Goal: Task Accomplishment & Management: Use online tool/utility

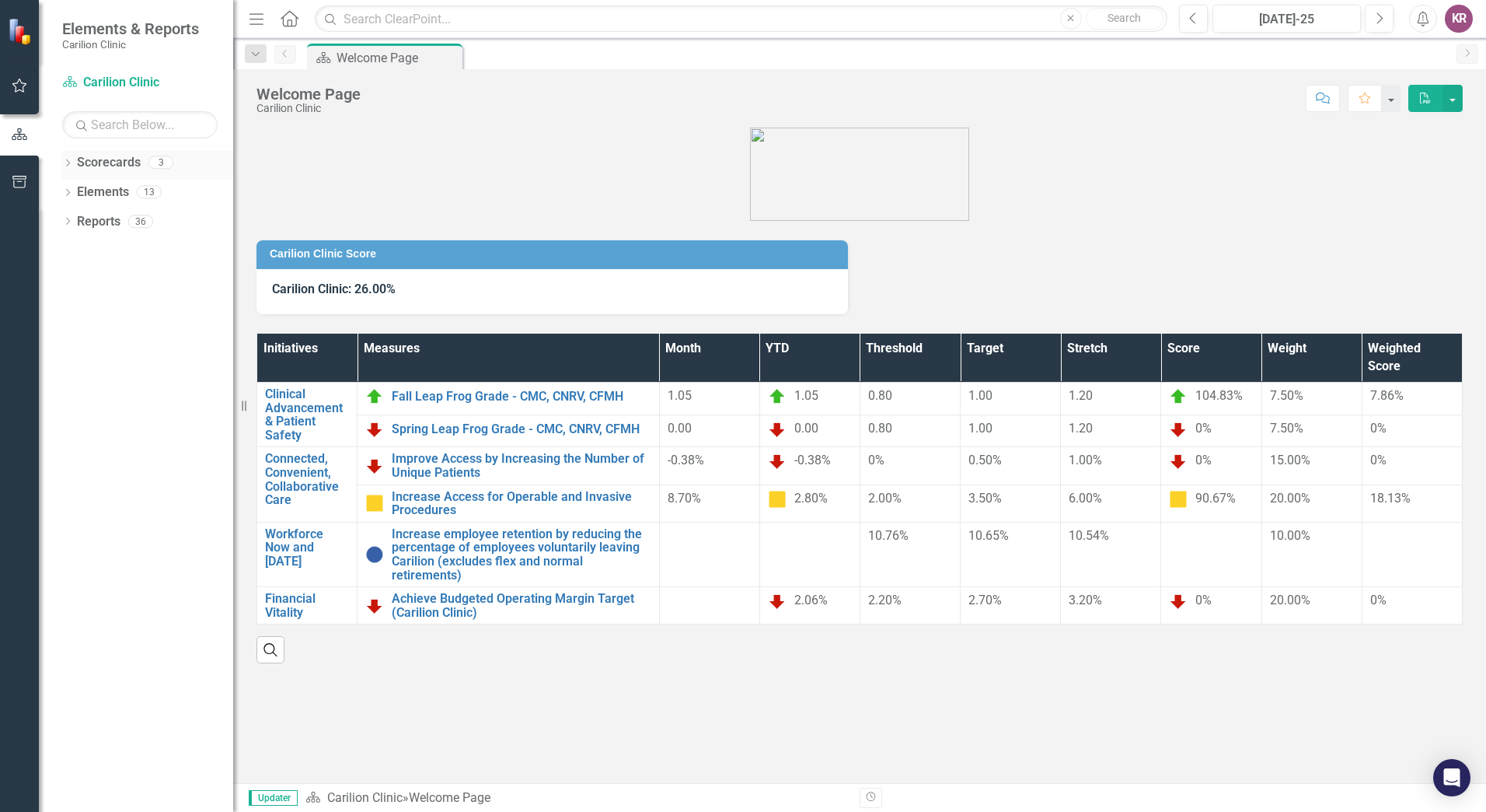
click at [68, 167] on icon "Dropdown" at bounding box center [67, 164] width 11 height 9
click at [146, 222] on link "NRV [MEDICAL_DATA]" at bounding box center [160, 222] width 148 height 18
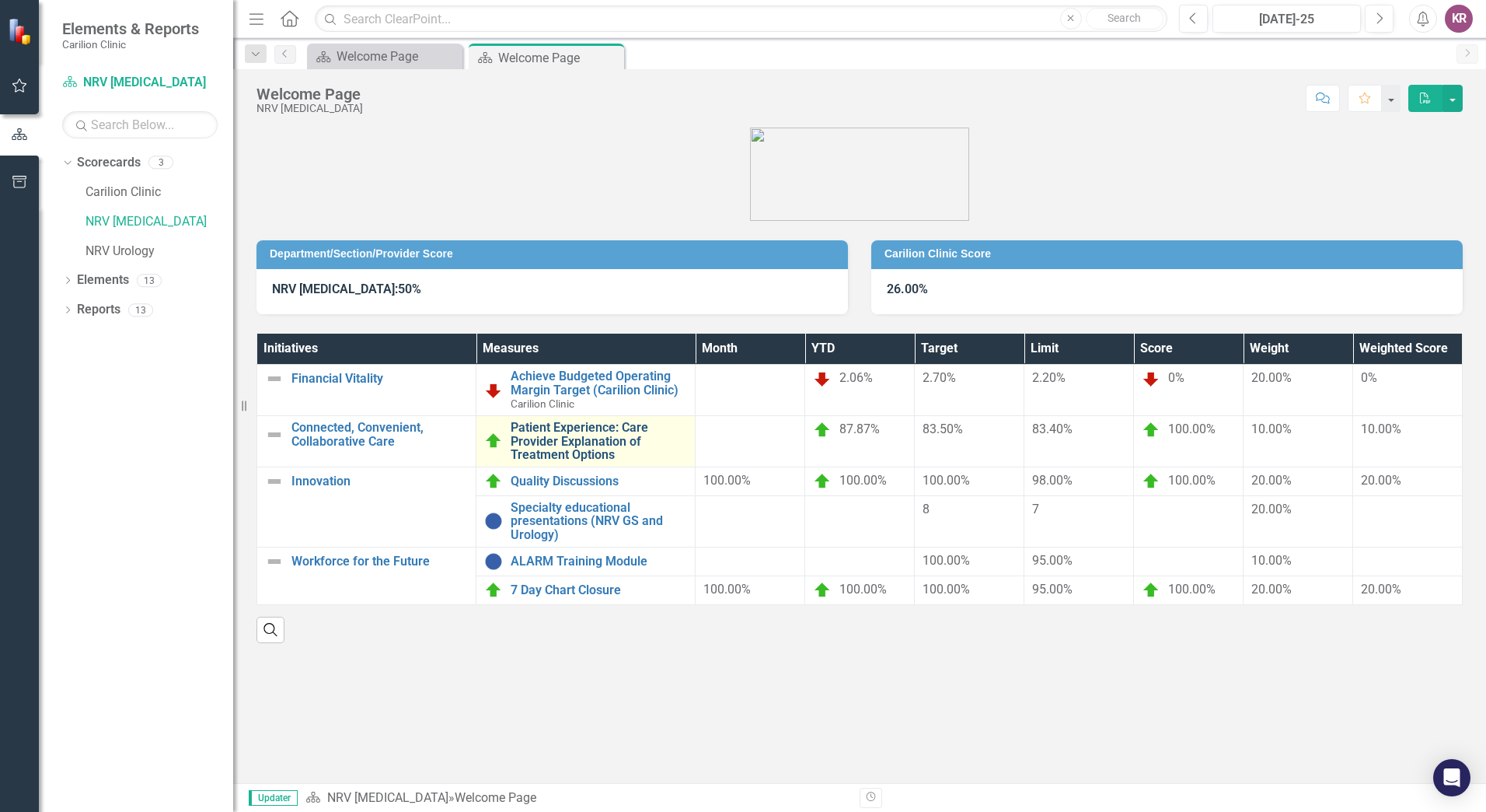
click at [515, 442] on link "Patient Experience: Care Provider Explanation of Treatment Options" at bounding box center [599, 441] width 176 height 41
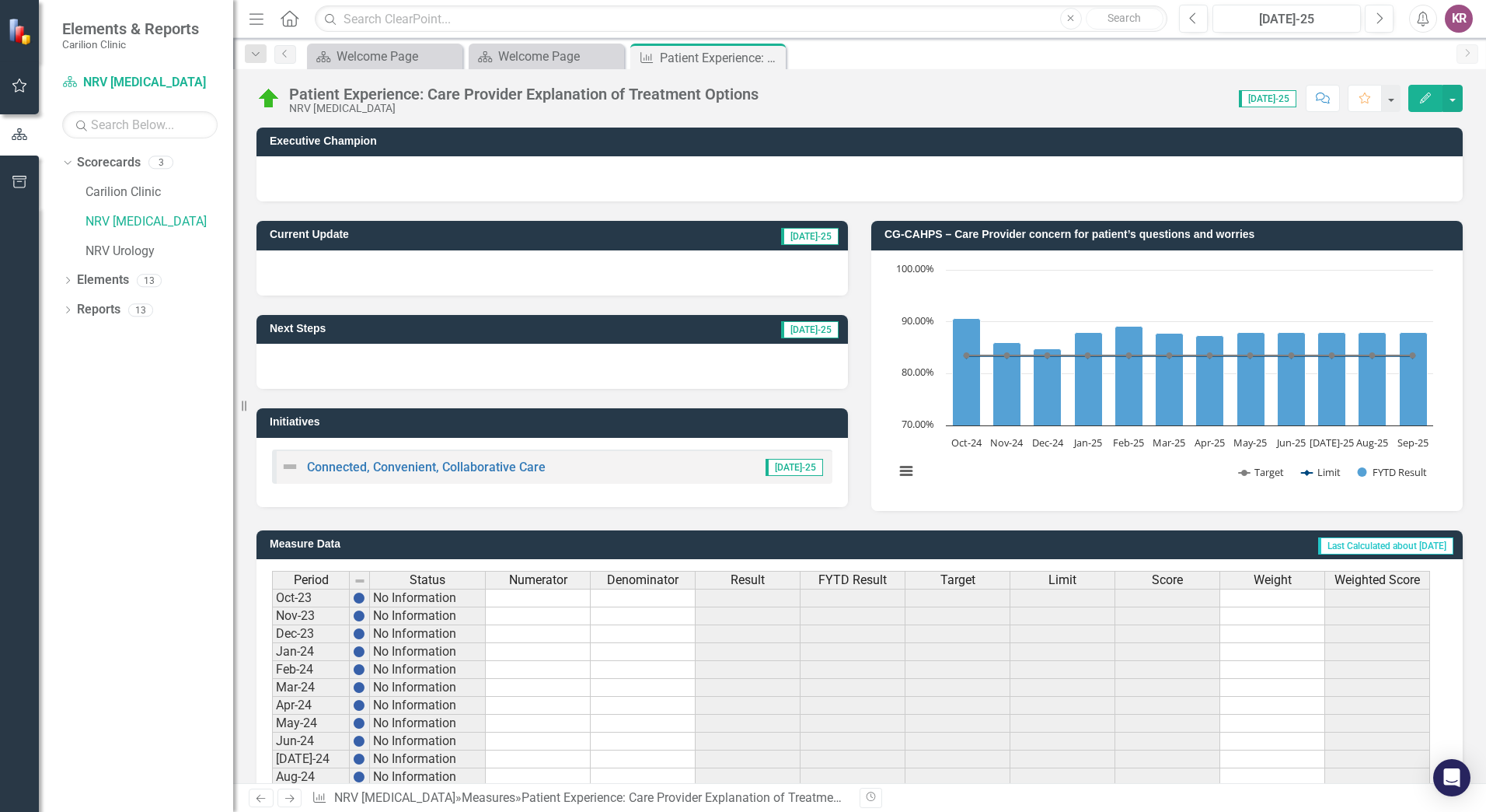
scroll to position [274, 0]
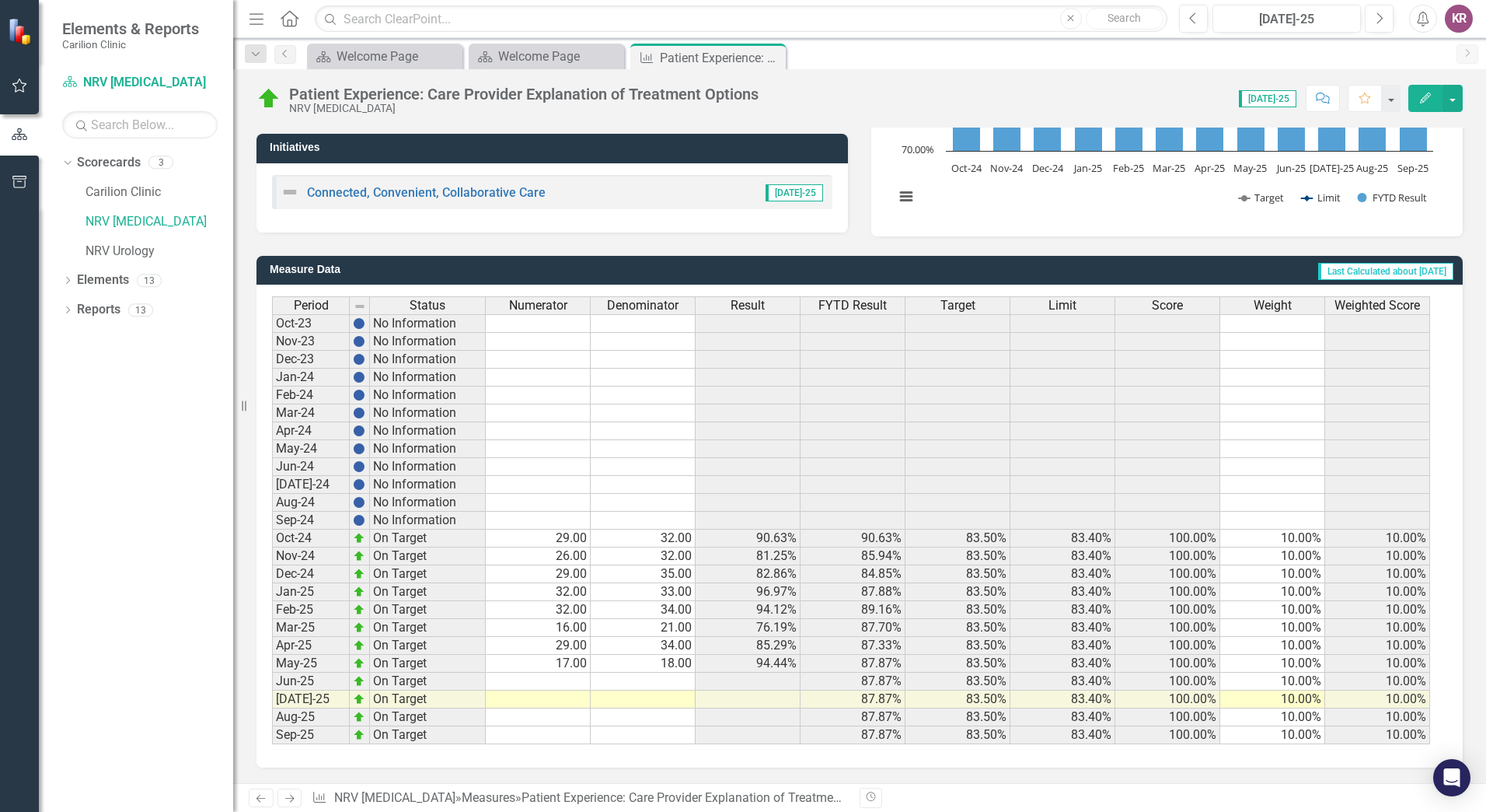
click at [569, 703] on td at bounding box center [538, 699] width 105 height 18
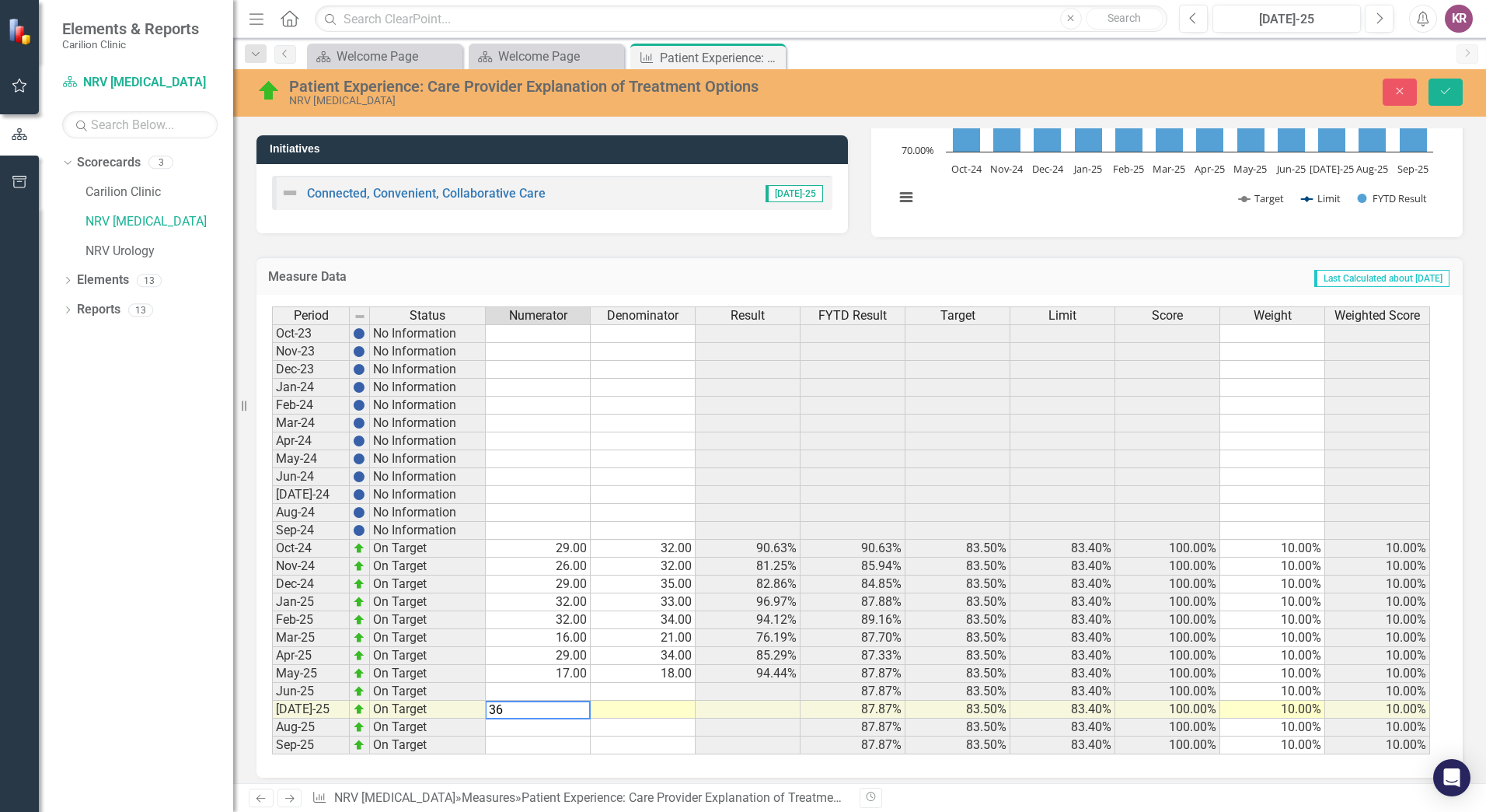
type textarea "36"
click at [272, 701] on div "Period Status Numerator Denominator Result FYTD Result Target Limit Score Weigh…" at bounding box center [272, 530] width 0 height 448
type textarea "42"
click at [1451, 94] on icon "Save" at bounding box center [1446, 91] width 14 height 11
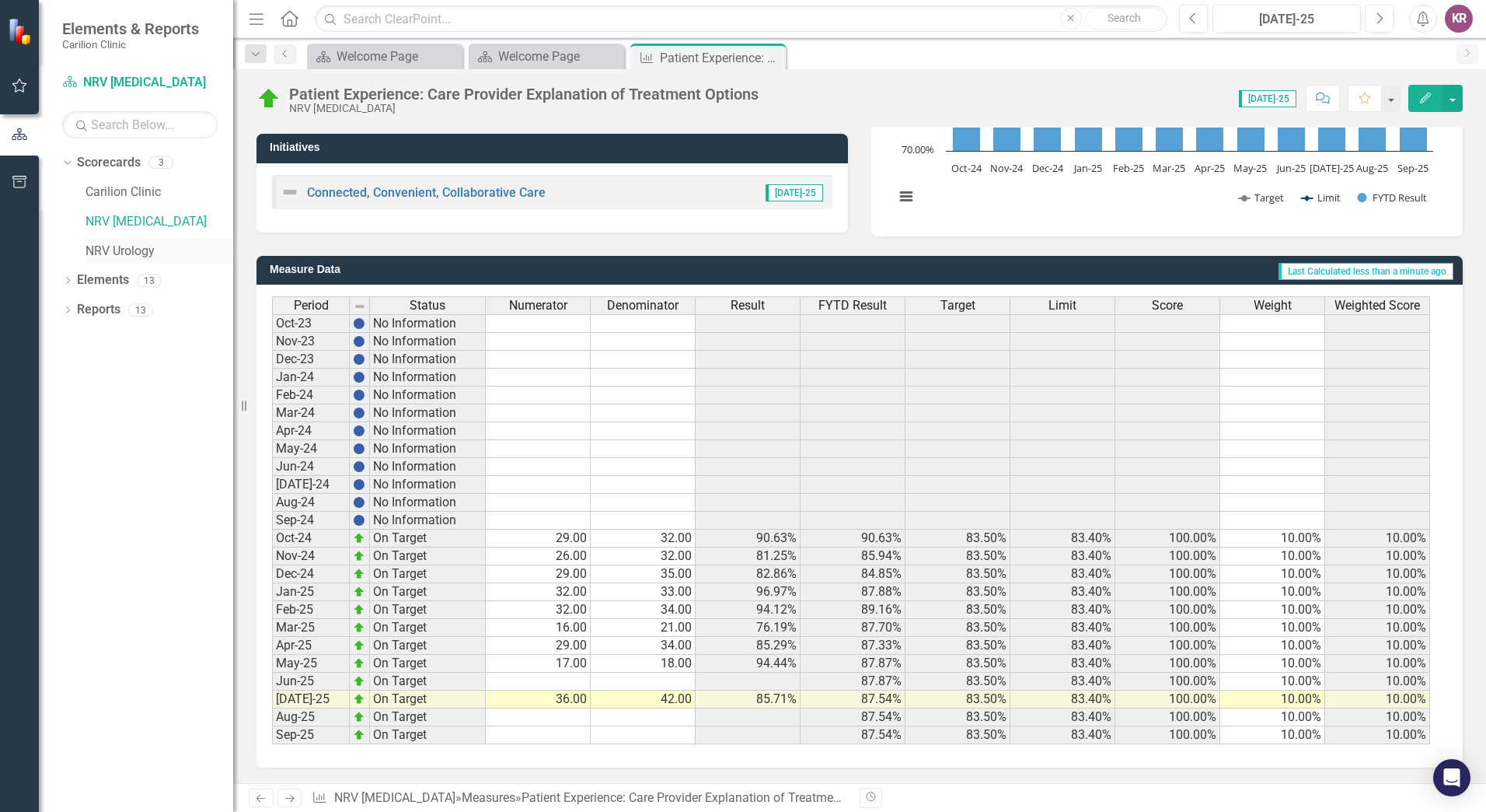
click at [133, 253] on link "NRV Urology" at bounding box center [160, 252] width 148 height 18
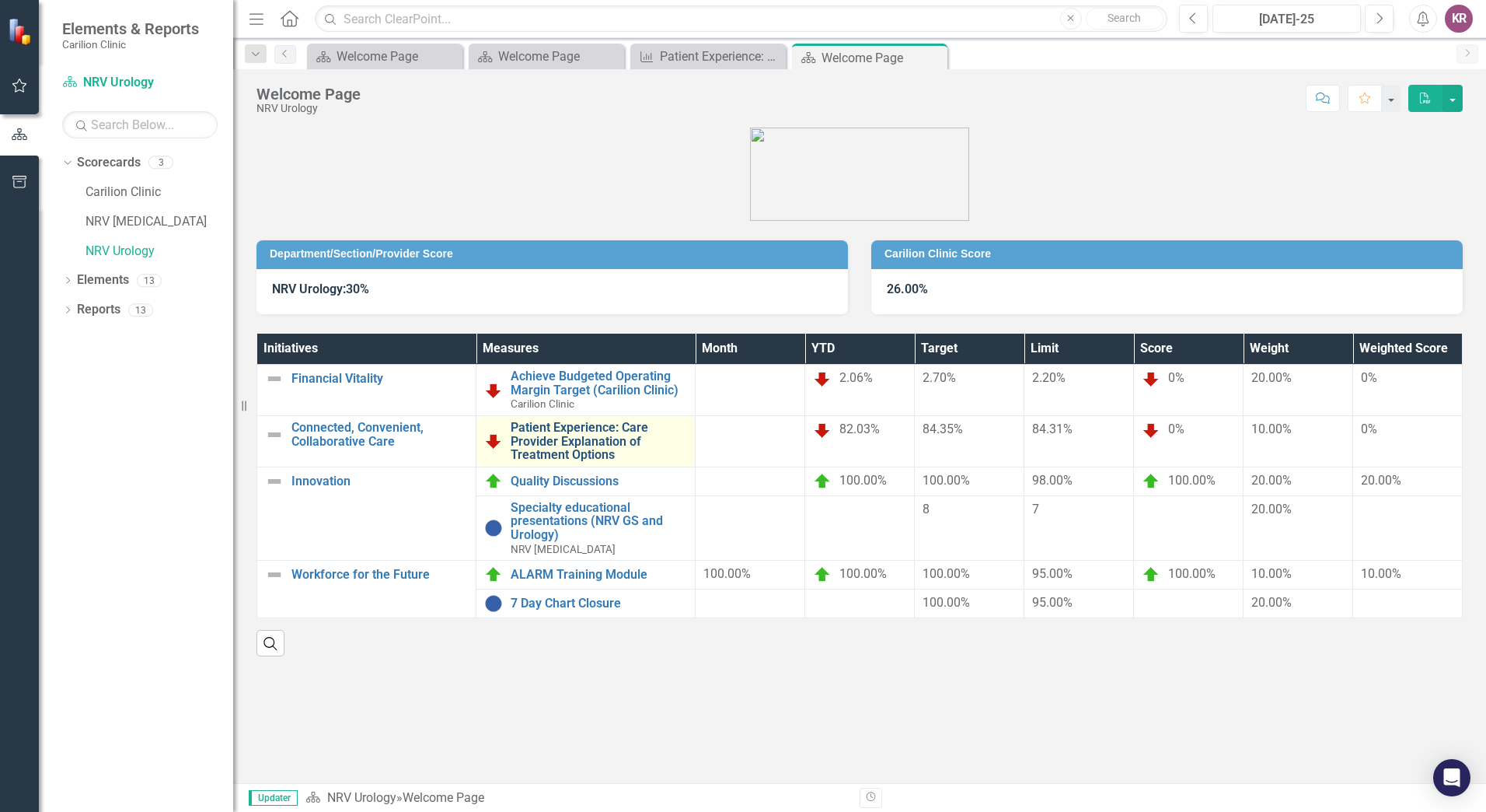
click at [552, 425] on link "Patient Experience: Care Provider Explanation of Treatment Options" at bounding box center [599, 441] width 176 height 41
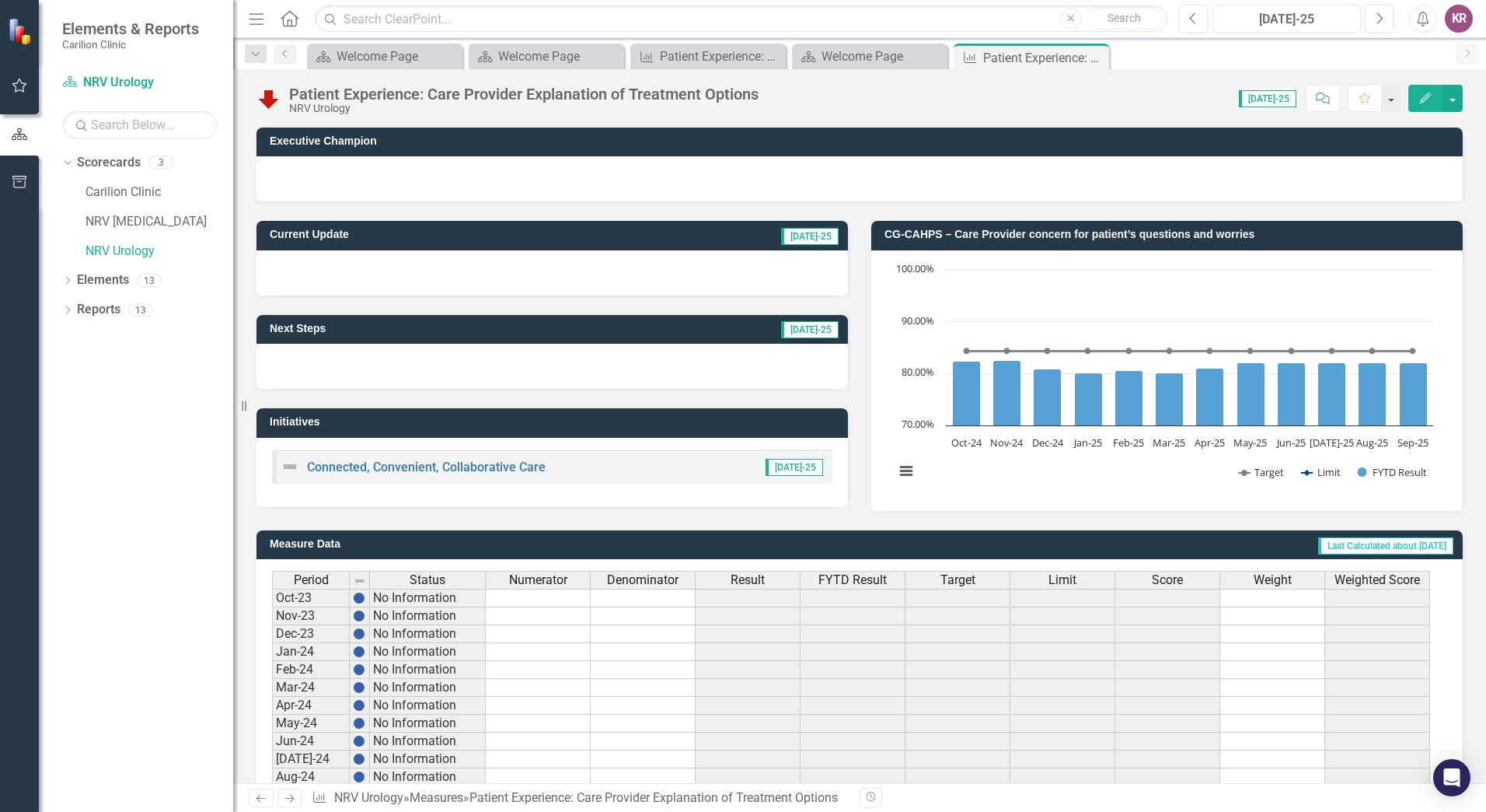
scroll to position [274, 0]
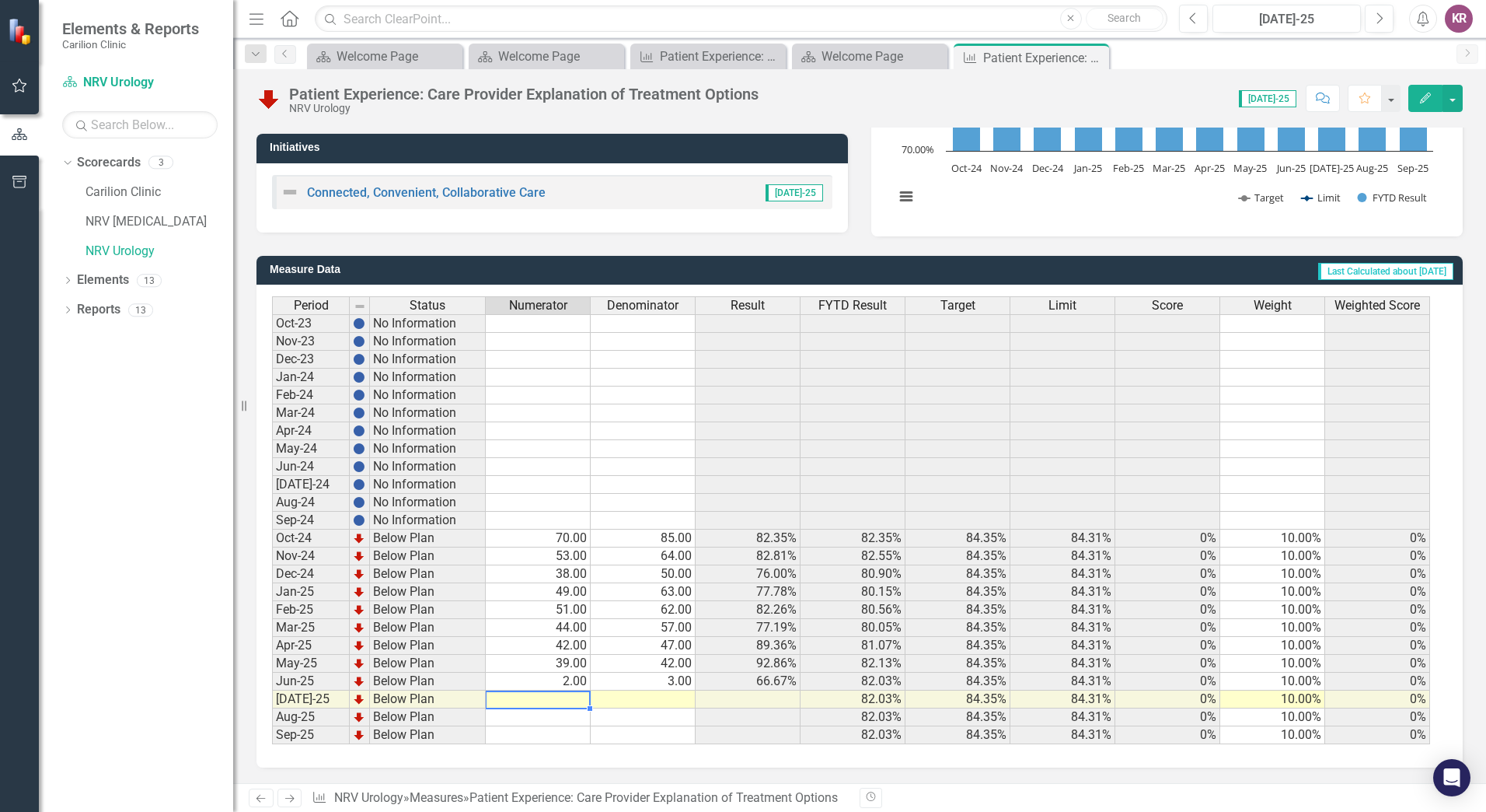
click at [576, 700] on td at bounding box center [538, 699] width 105 height 18
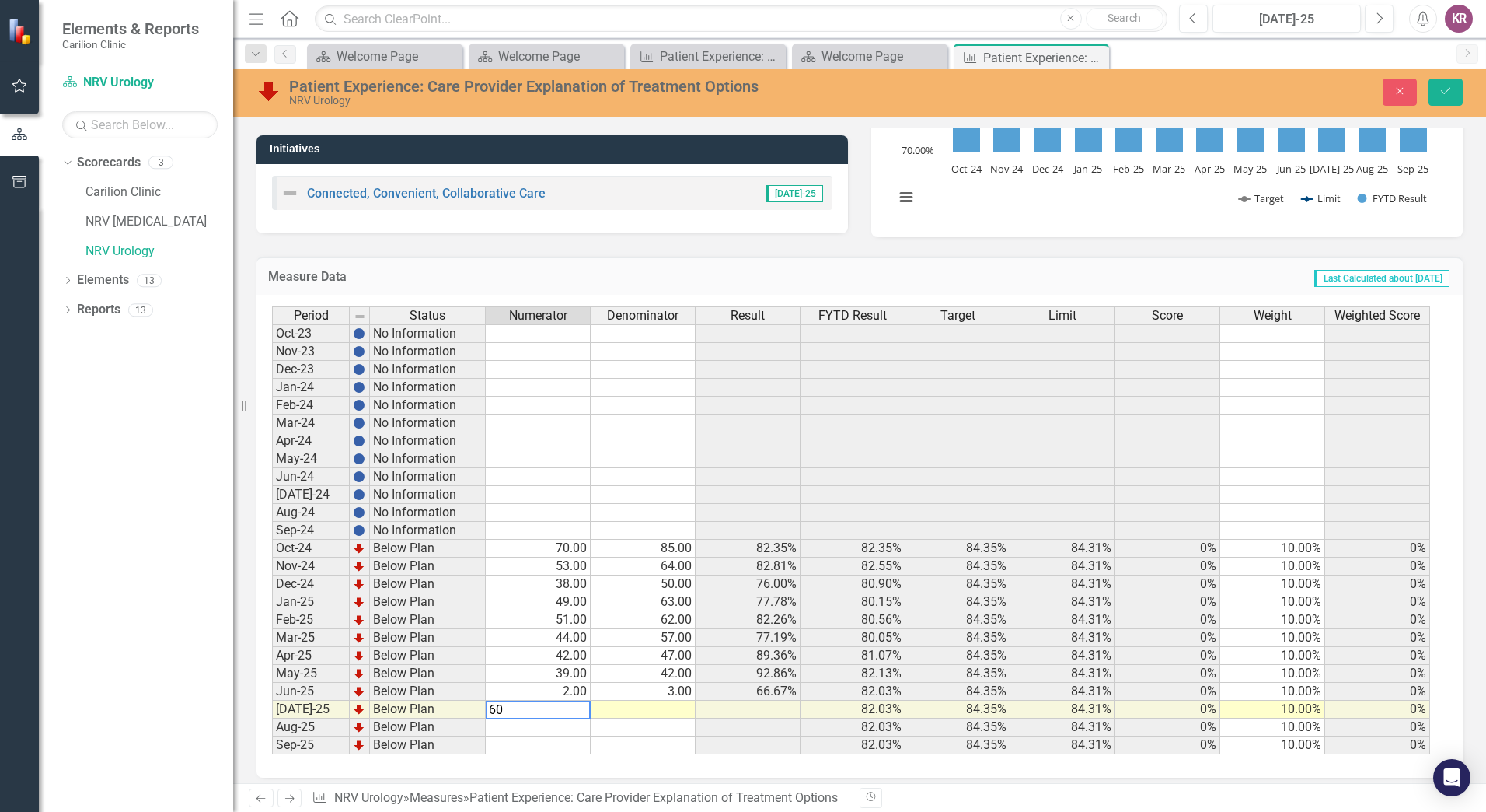
click at [669, 704] on td at bounding box center [643, 709] width 105 height 18
type textarea "76"
click at [1454, 89] on button "Save" at bounding box center [1446, 92] width 34 height 27
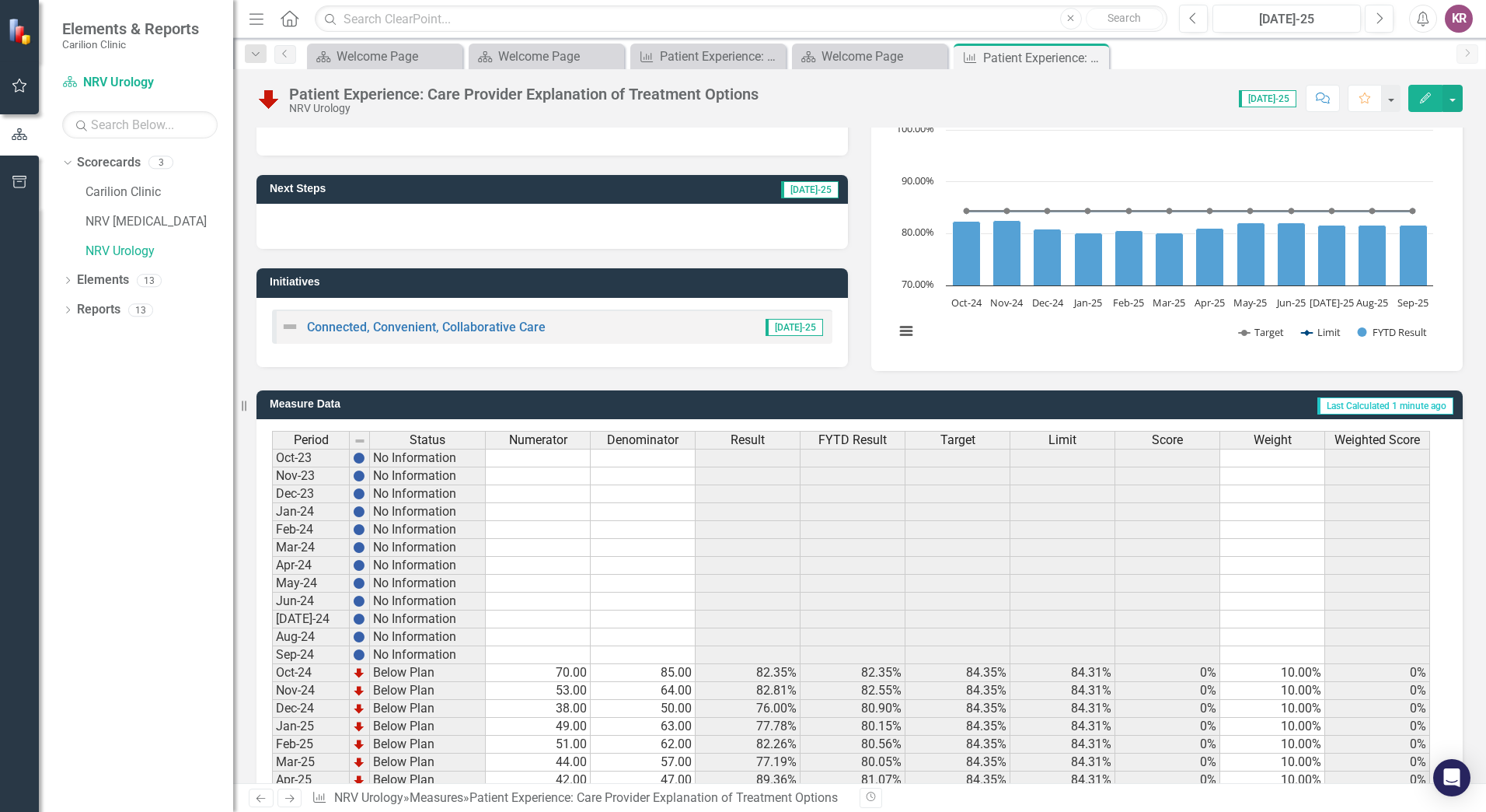
scroll to position [0, 0]
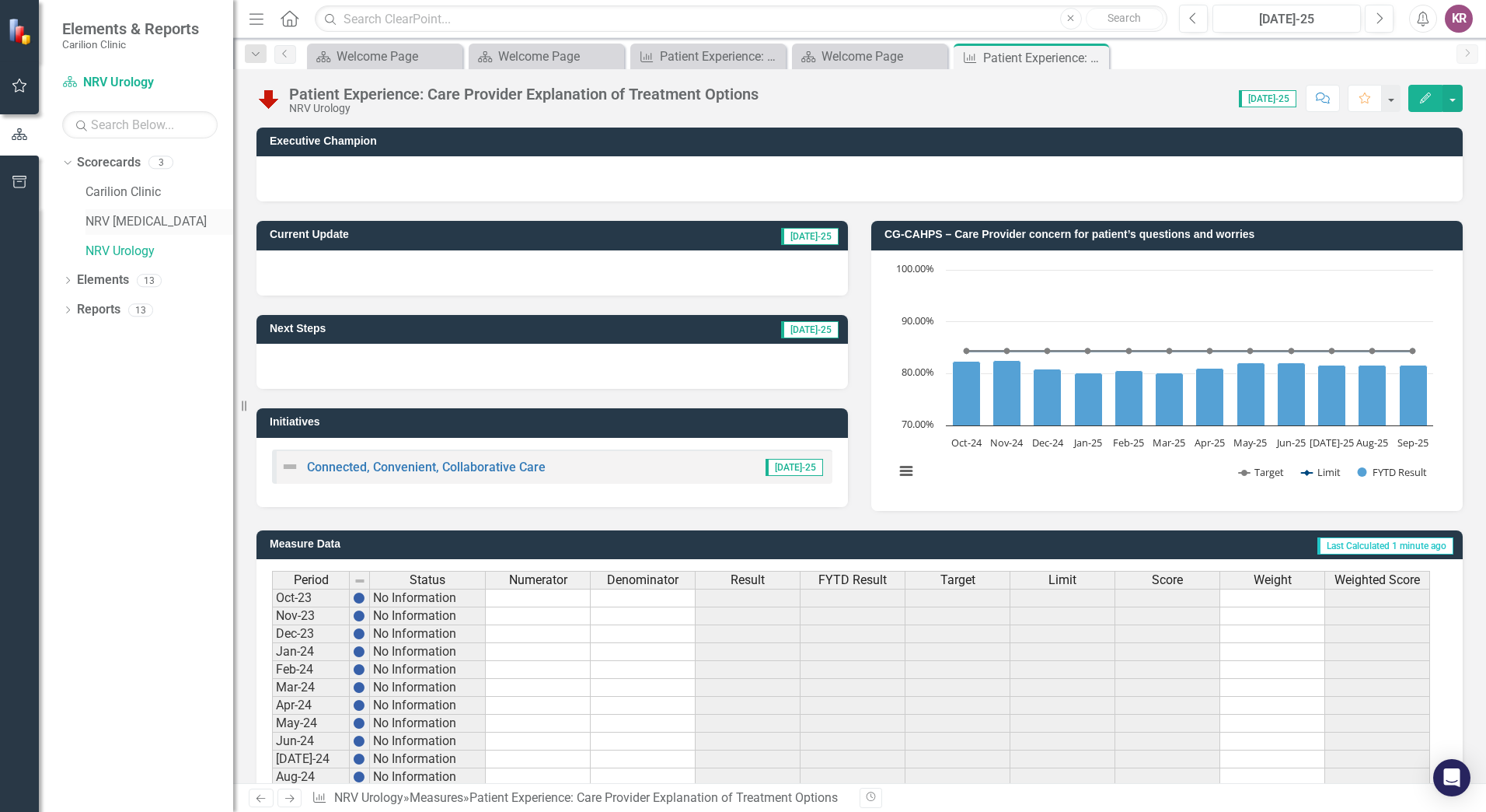
click at [141, 214] on link "NRV [MEDICAL_DATA]" at bounding box center [160, 222] width 148 height 18
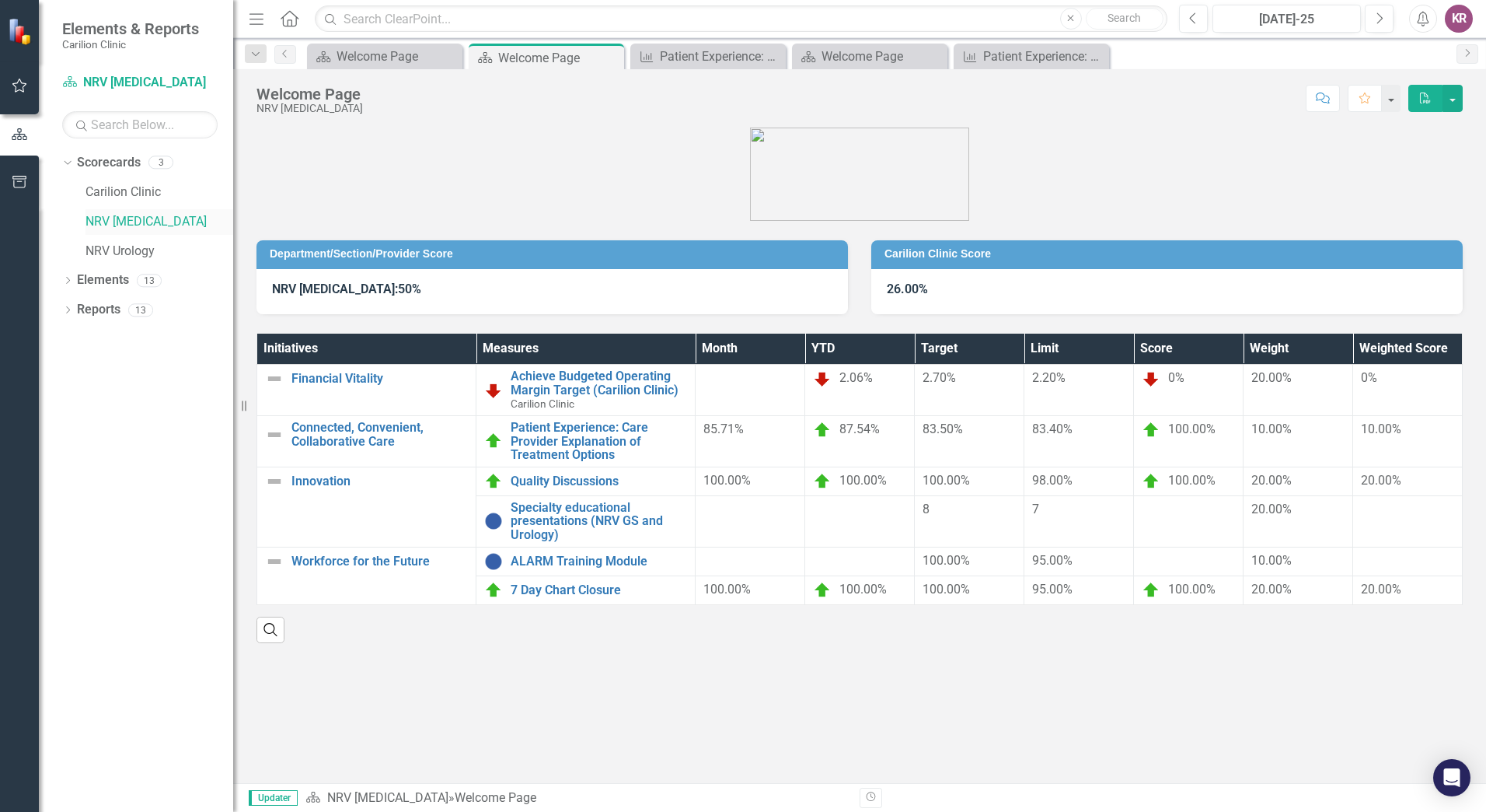
click at [168, 218] on link "NRV [MEDICAL_DATA]" at bounding box center [160, 222] width 148 height 18
click at [589, 439] on link "Patient Experience: Care Provider Explanation of Treatment Options" at bounding box center [599, 441] width 176 height 41
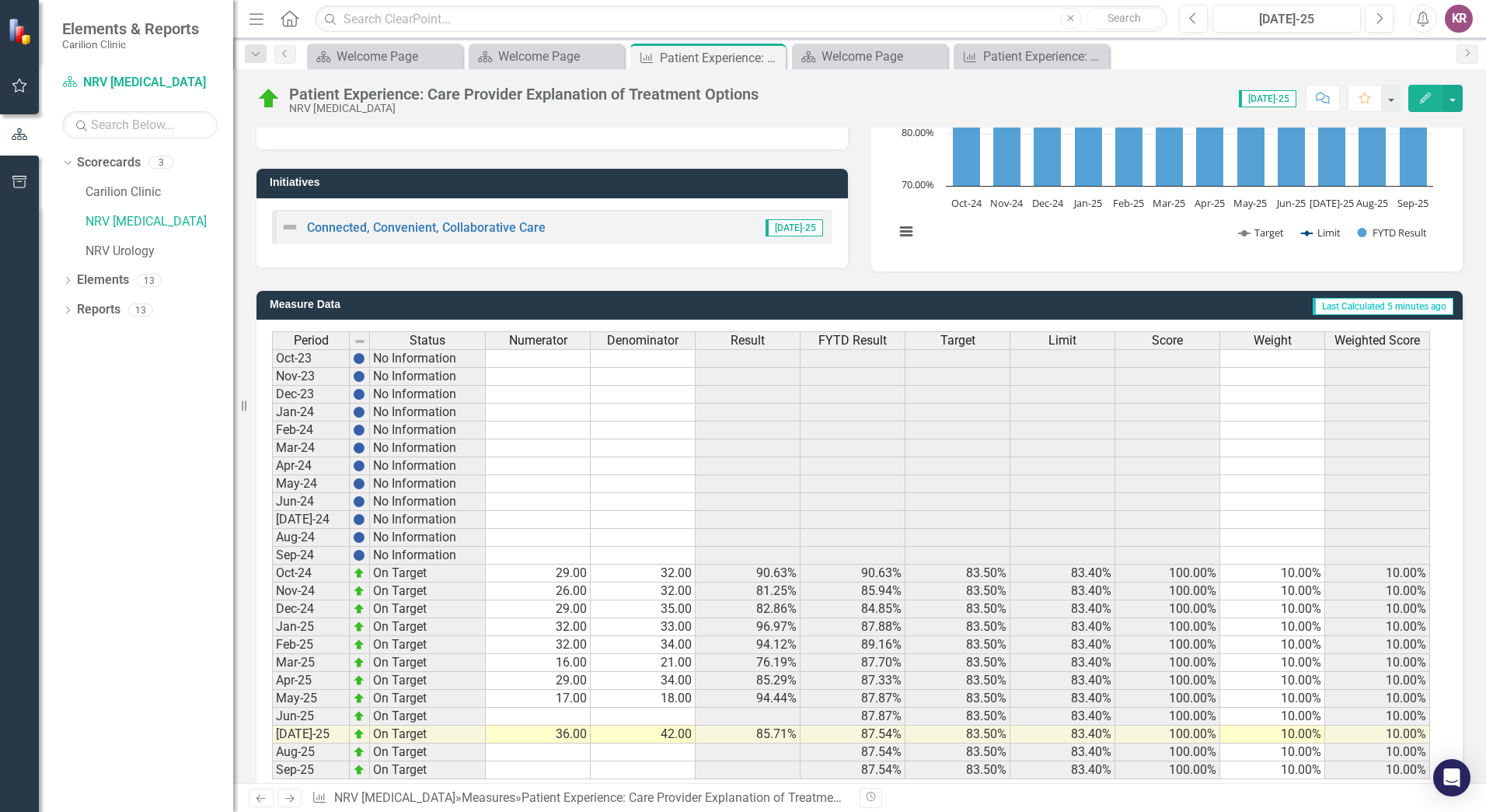
scroll to position [274, 0]
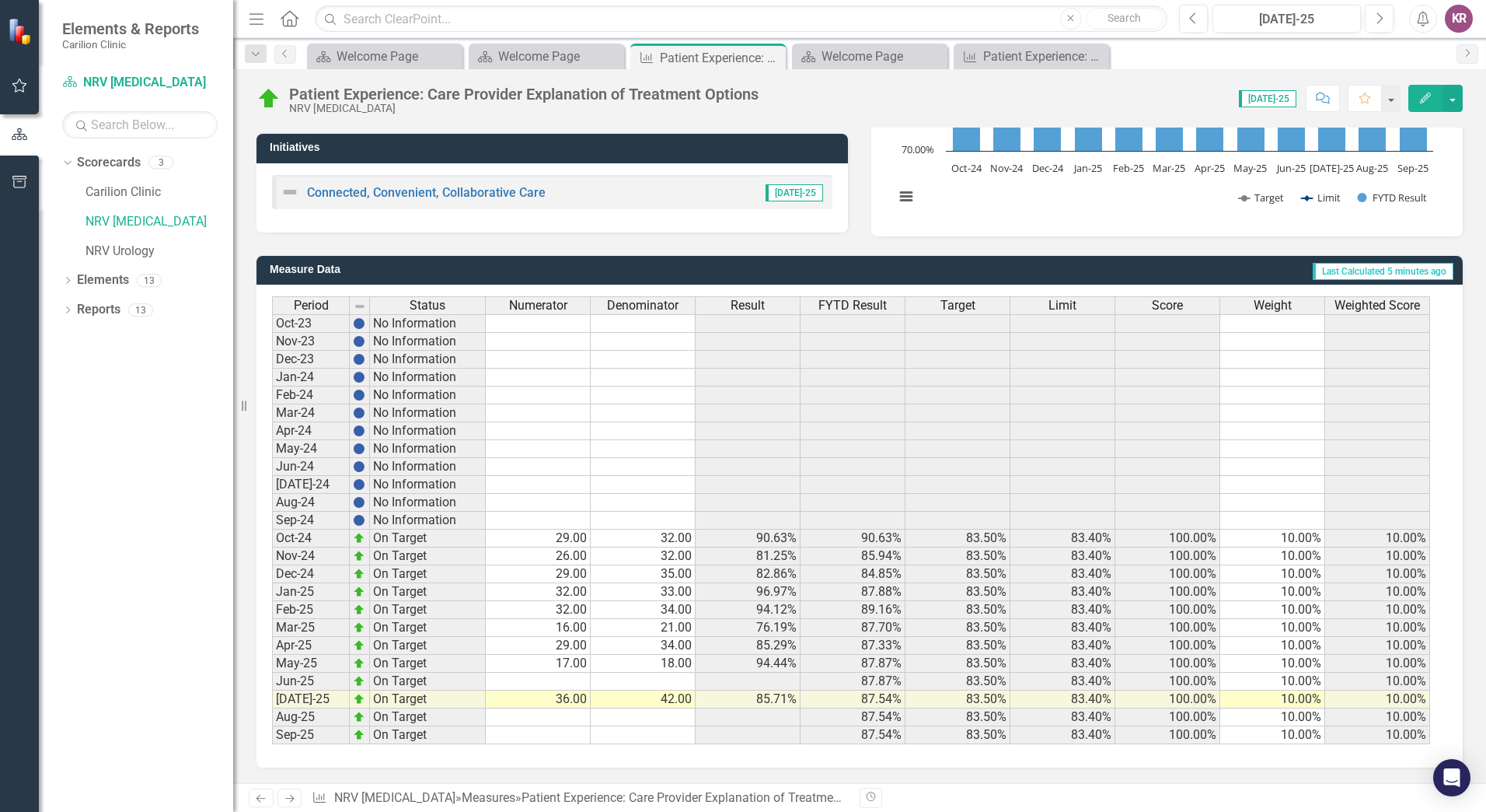
click at [581, 685] on td at bounding box center [538, 681] width 105 height 18
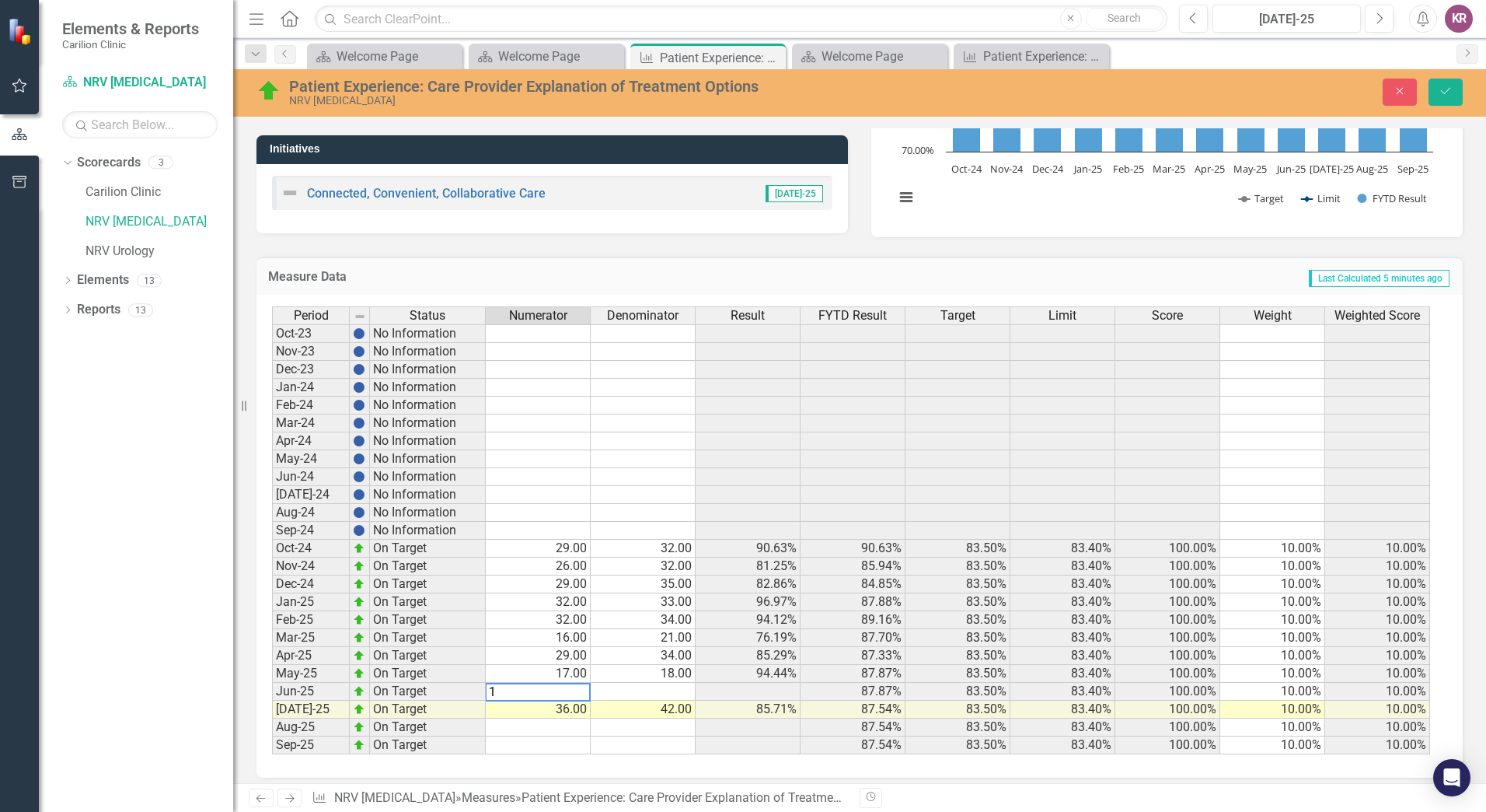
click at [676, 684] on td at bounding box center [643, 692] width 105 height 18
type textarea "1"
click at [1450, 86] on icon "Save" at bounding box center [1446, 91] width 14 height 11
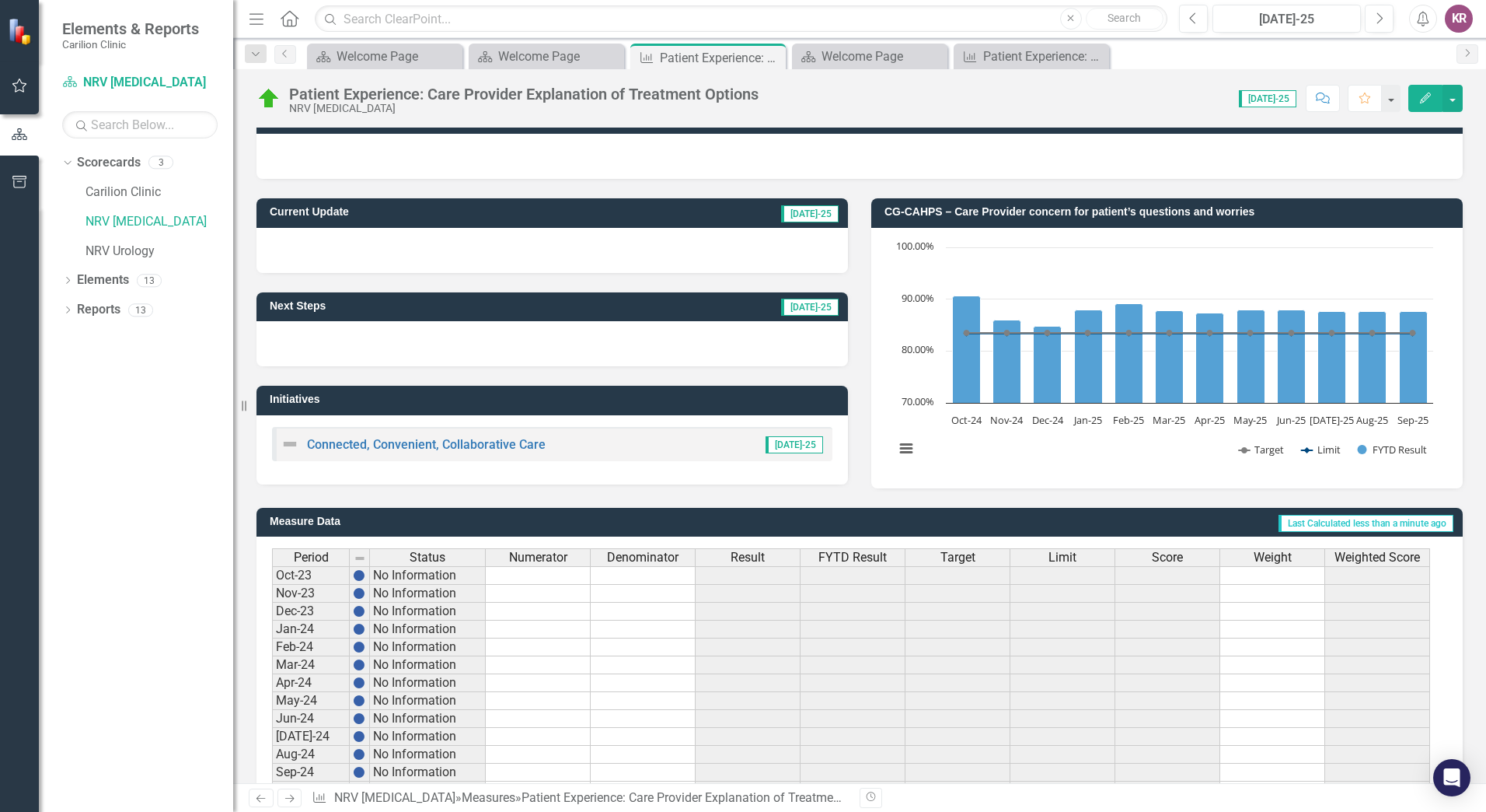
scroll to position [0, 0]
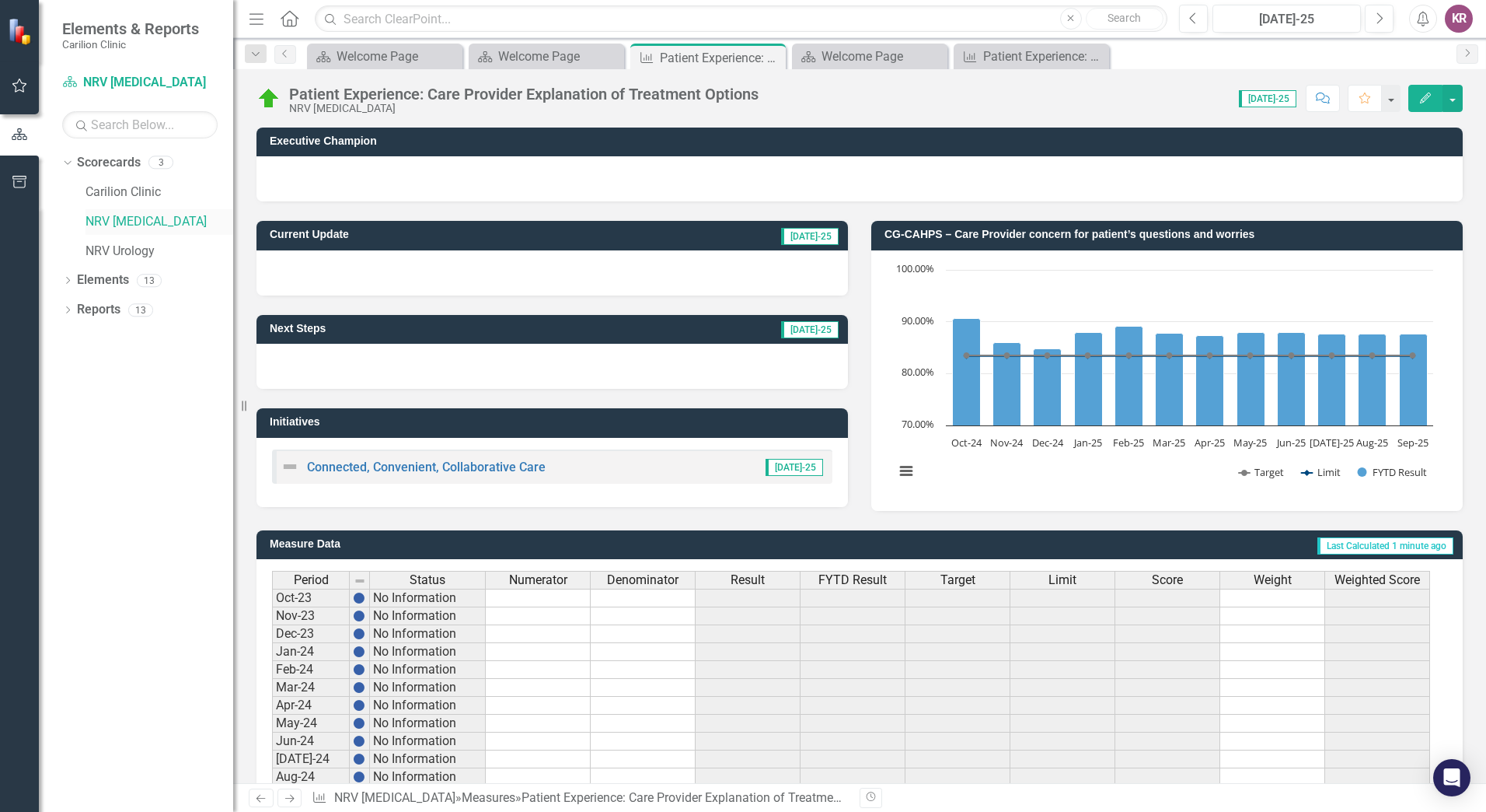
click at [141, 225] on link "NRV [MEDICAL_DATA]" at bounding box center [160, 222] width 148 height 18
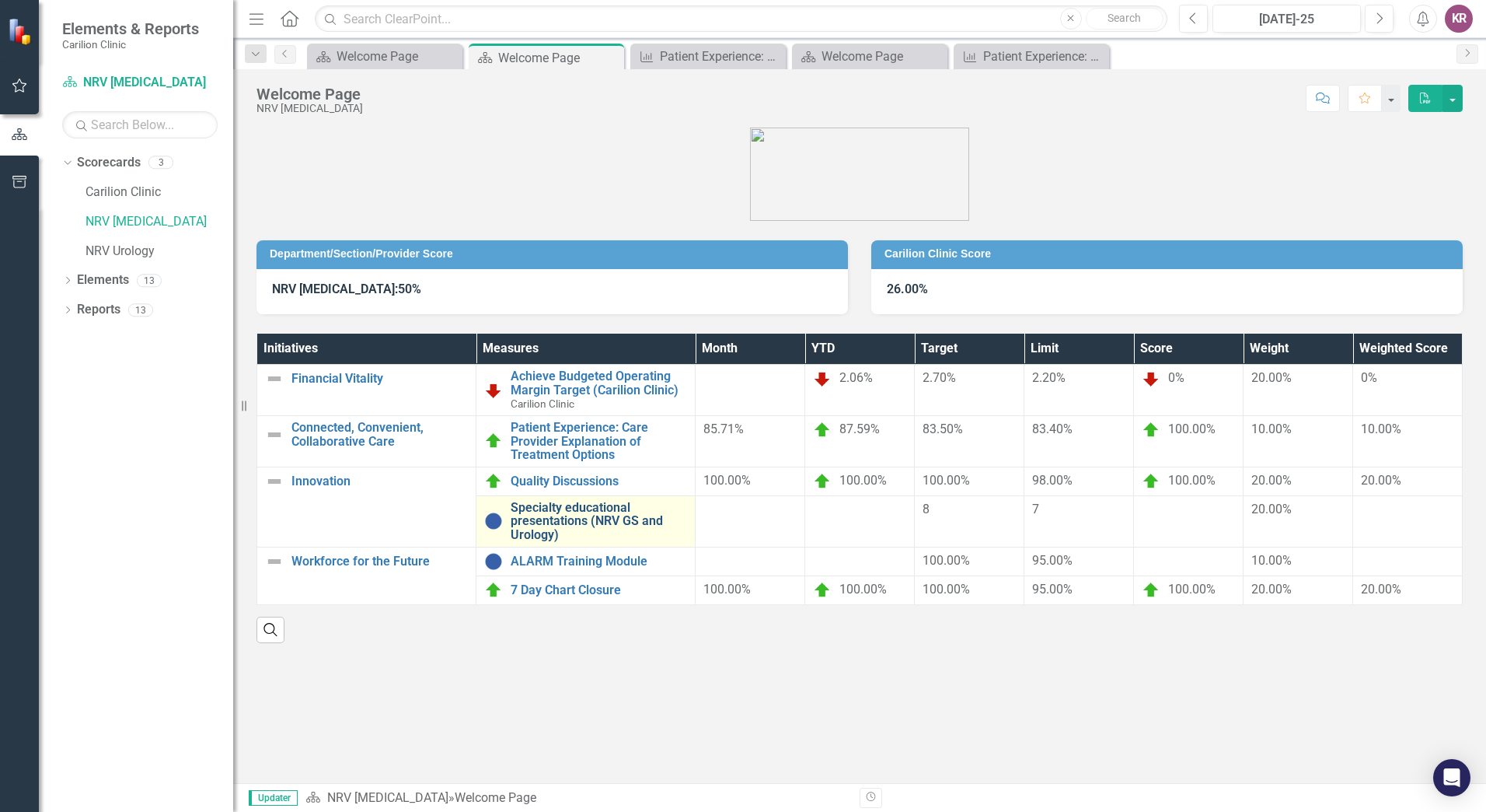
click at [603, 503] on link "Specialty educational presentations (NRV GS and Urology)" at bounding box center [599, 521] width 176 height 41
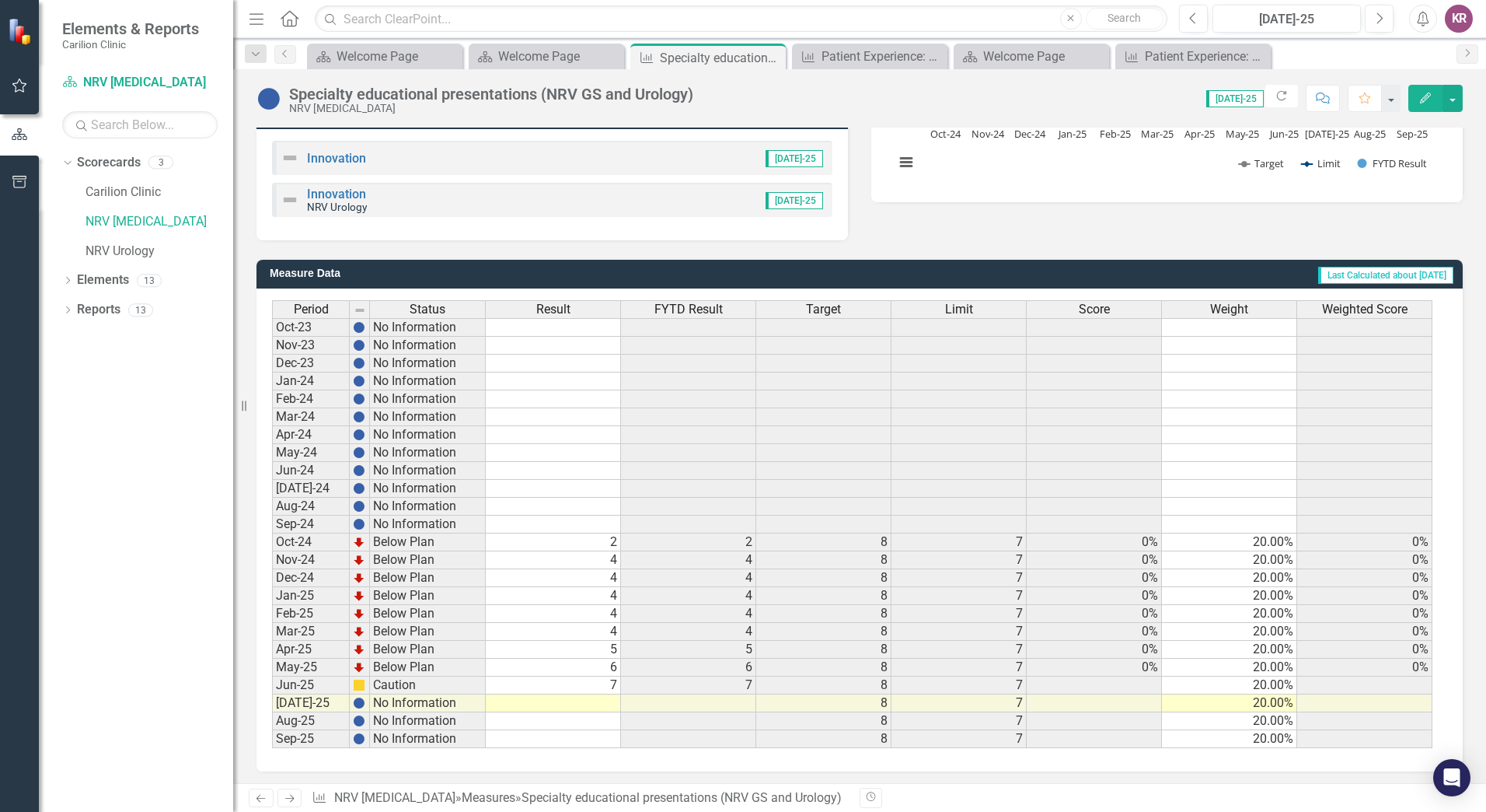
scroll to position [313, 0]
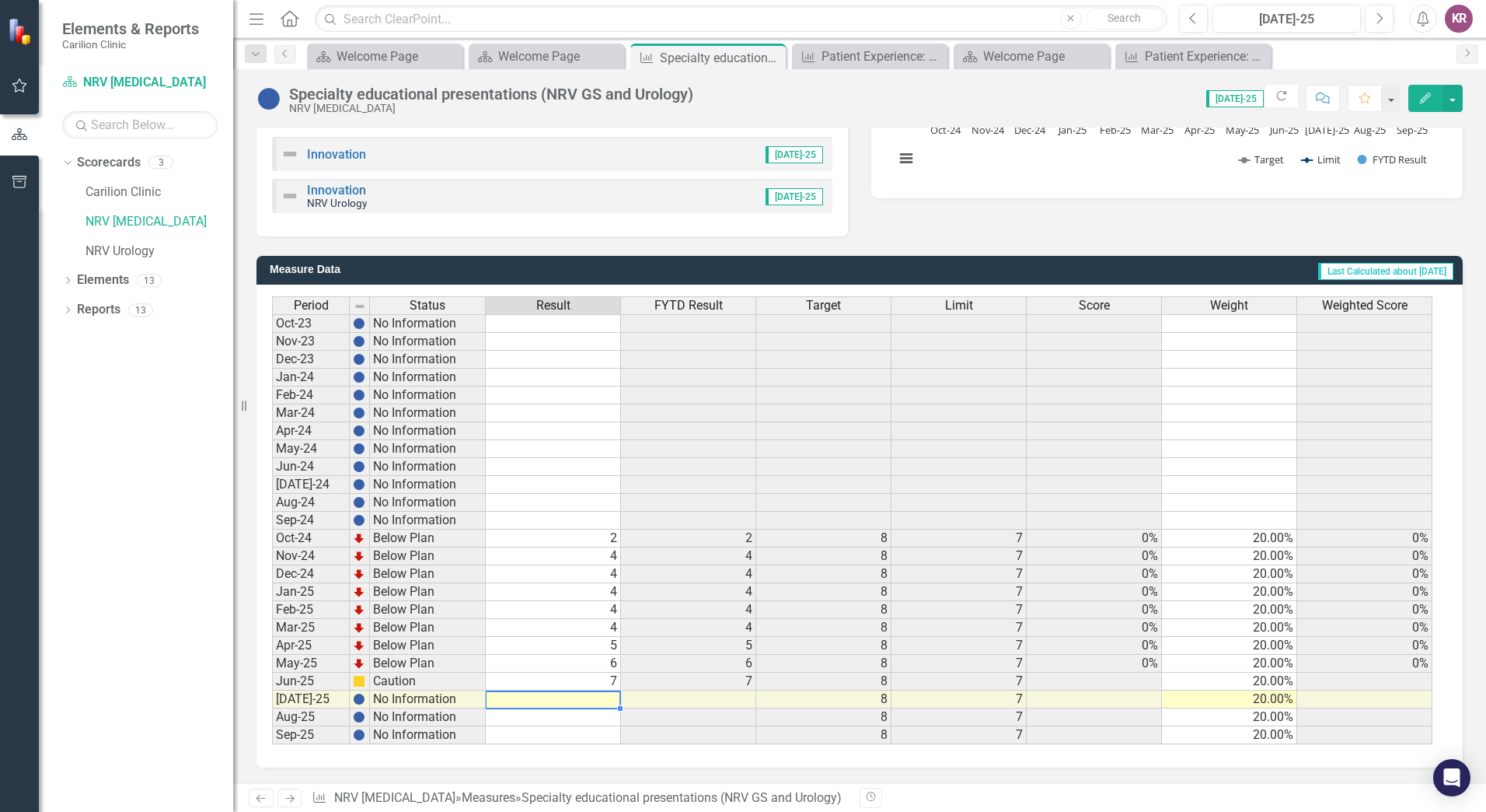
click at [616, 700] on td at bounding box center [553, 699] width 135 height 18
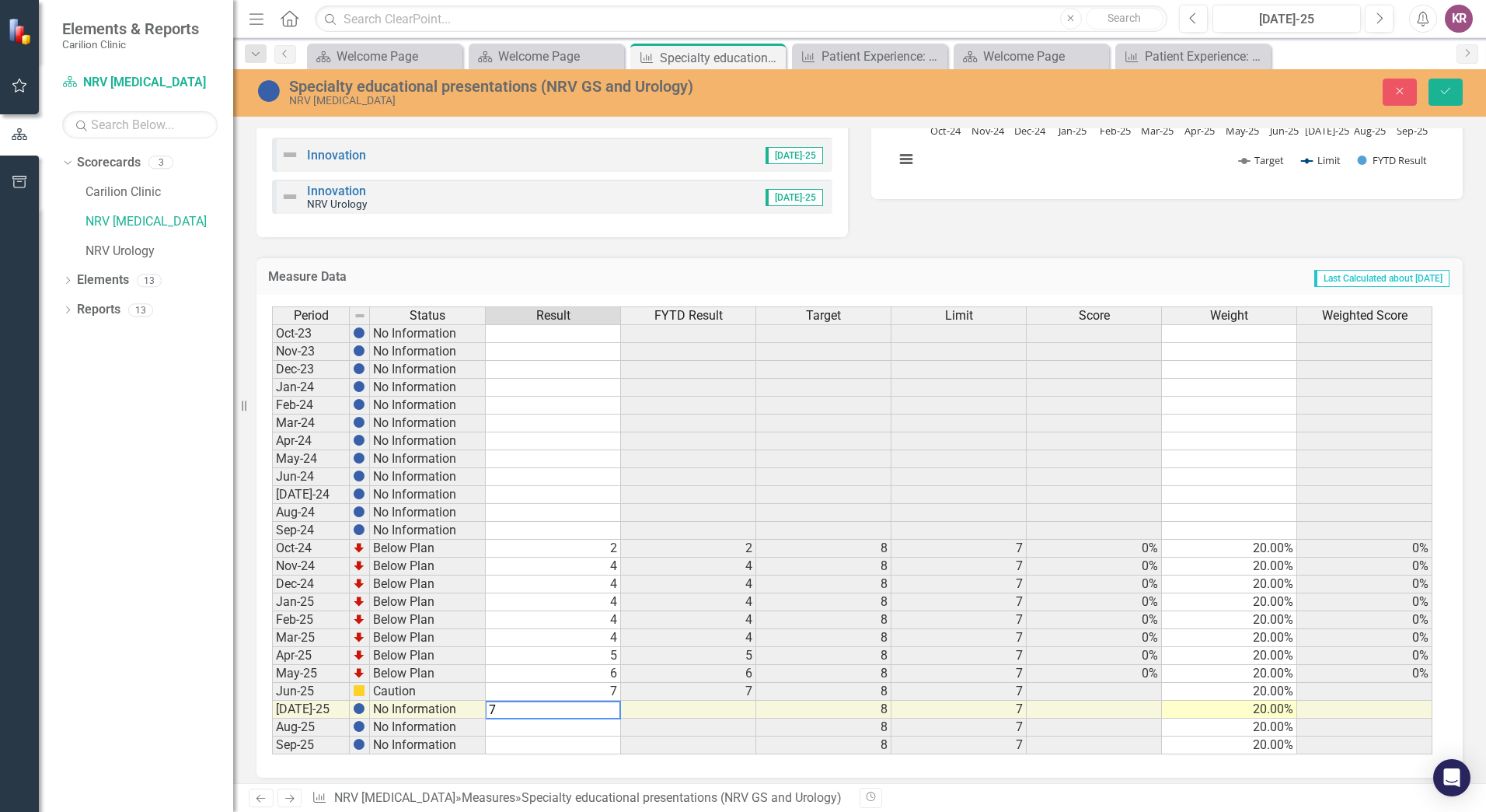
type textarea "7"
click at [744, 710] on td at bounding box center [688, 709] width 135 height 18
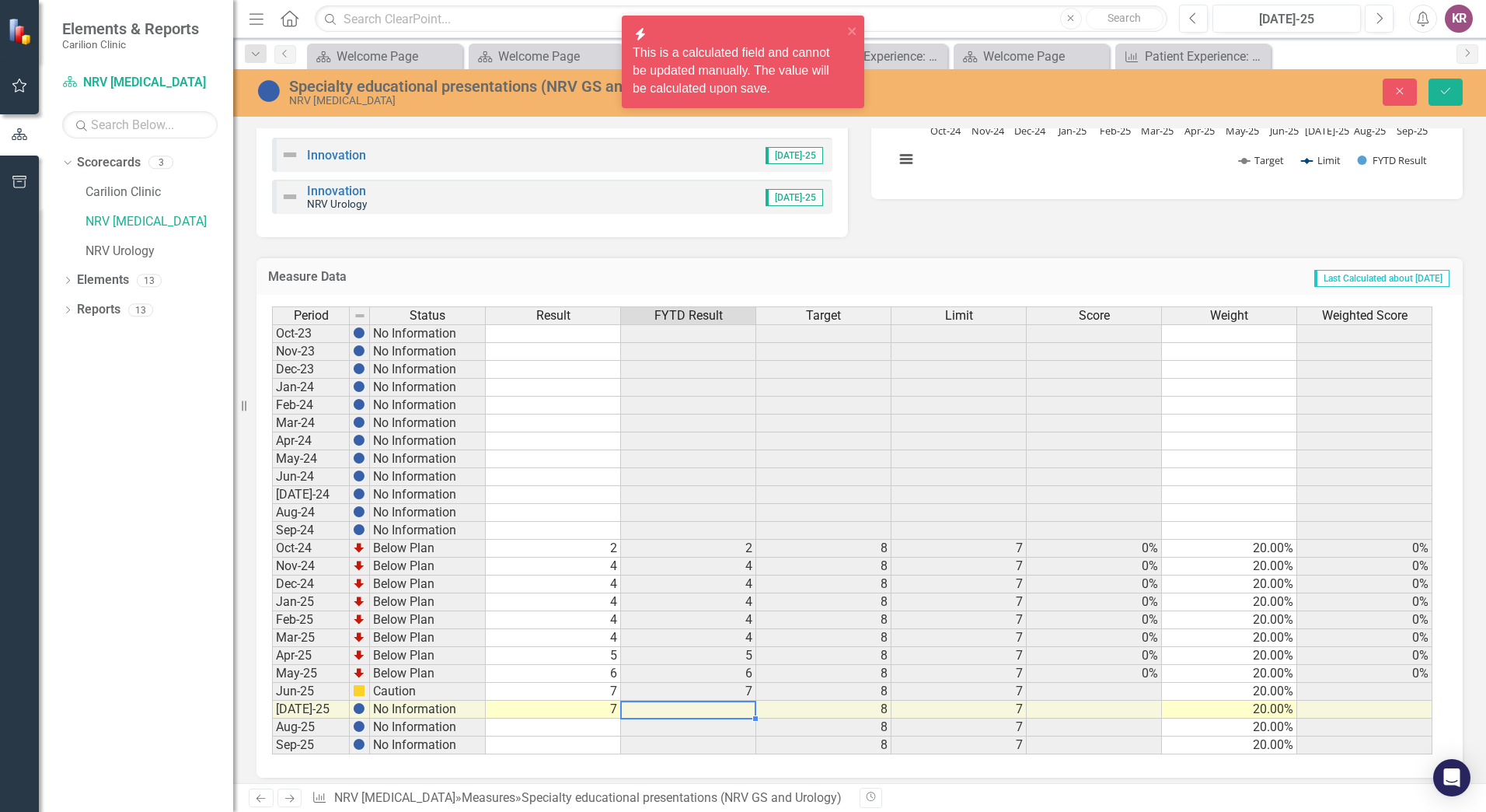
click at [740, 709] on td at bounding box center [688, 709] width 135 height 18
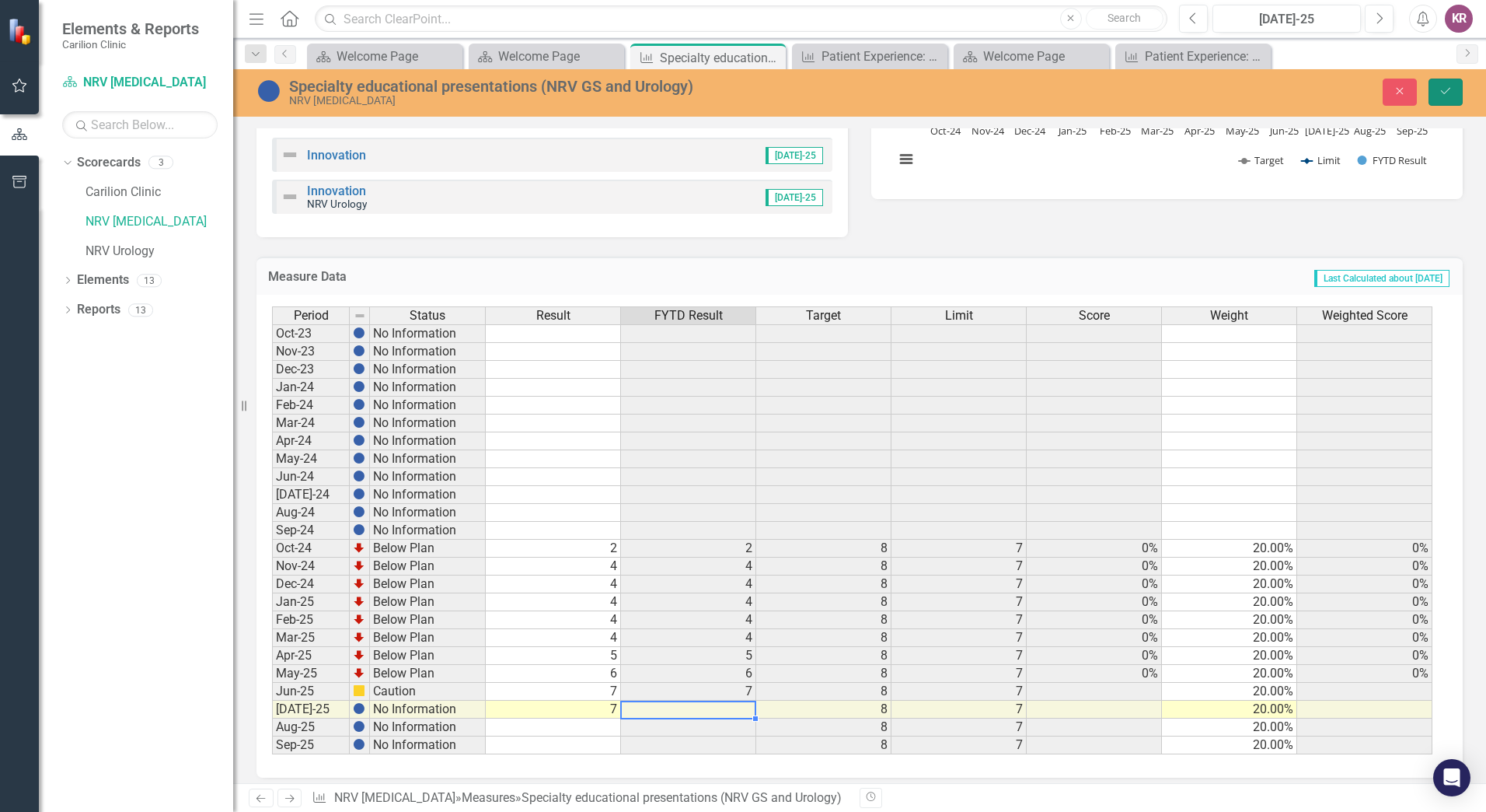
click at [1448, 91] on icon "Save" at bounding box center [1446, 91] width 14 height 11
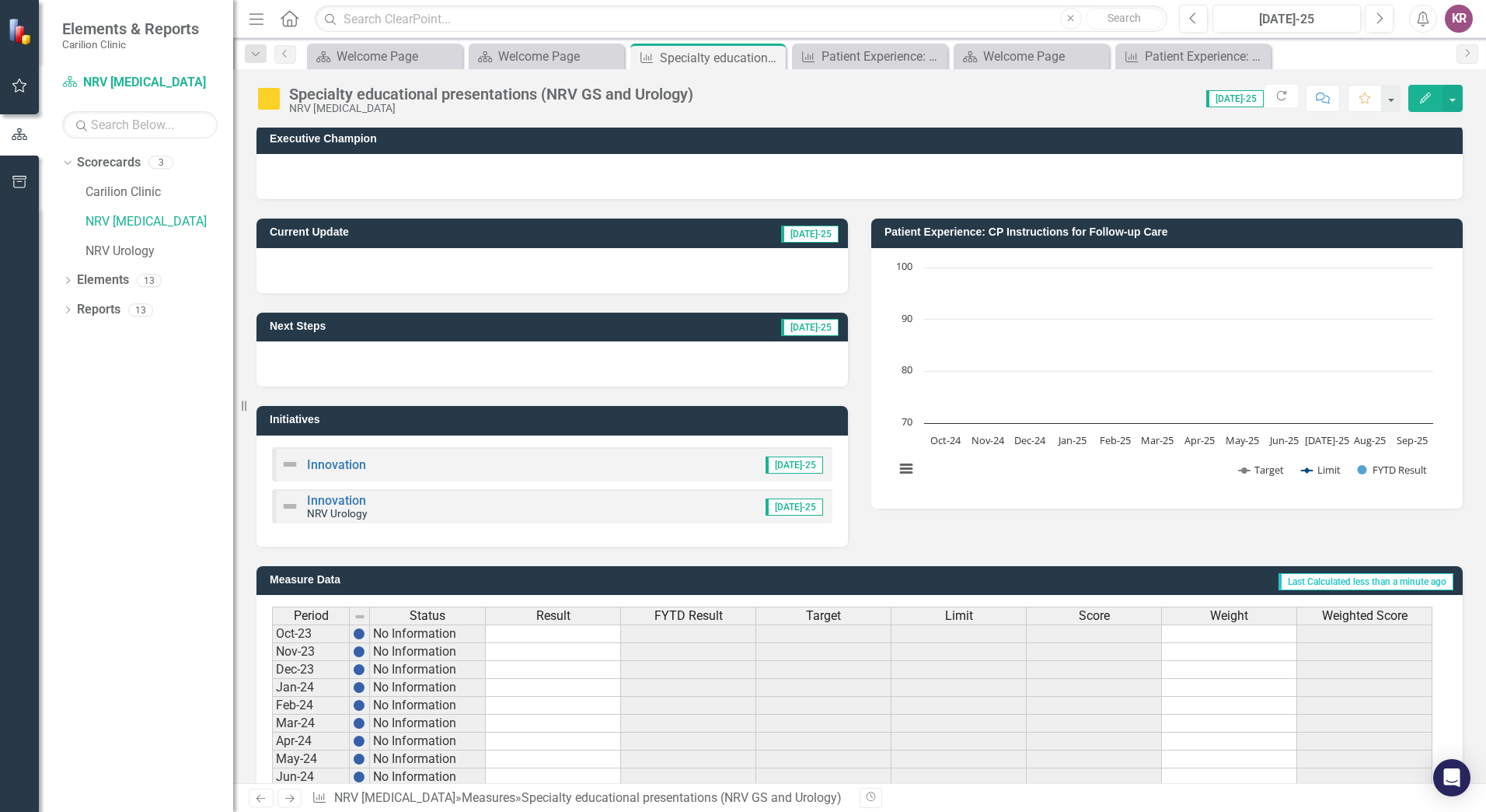
scroll to position [0, 0]
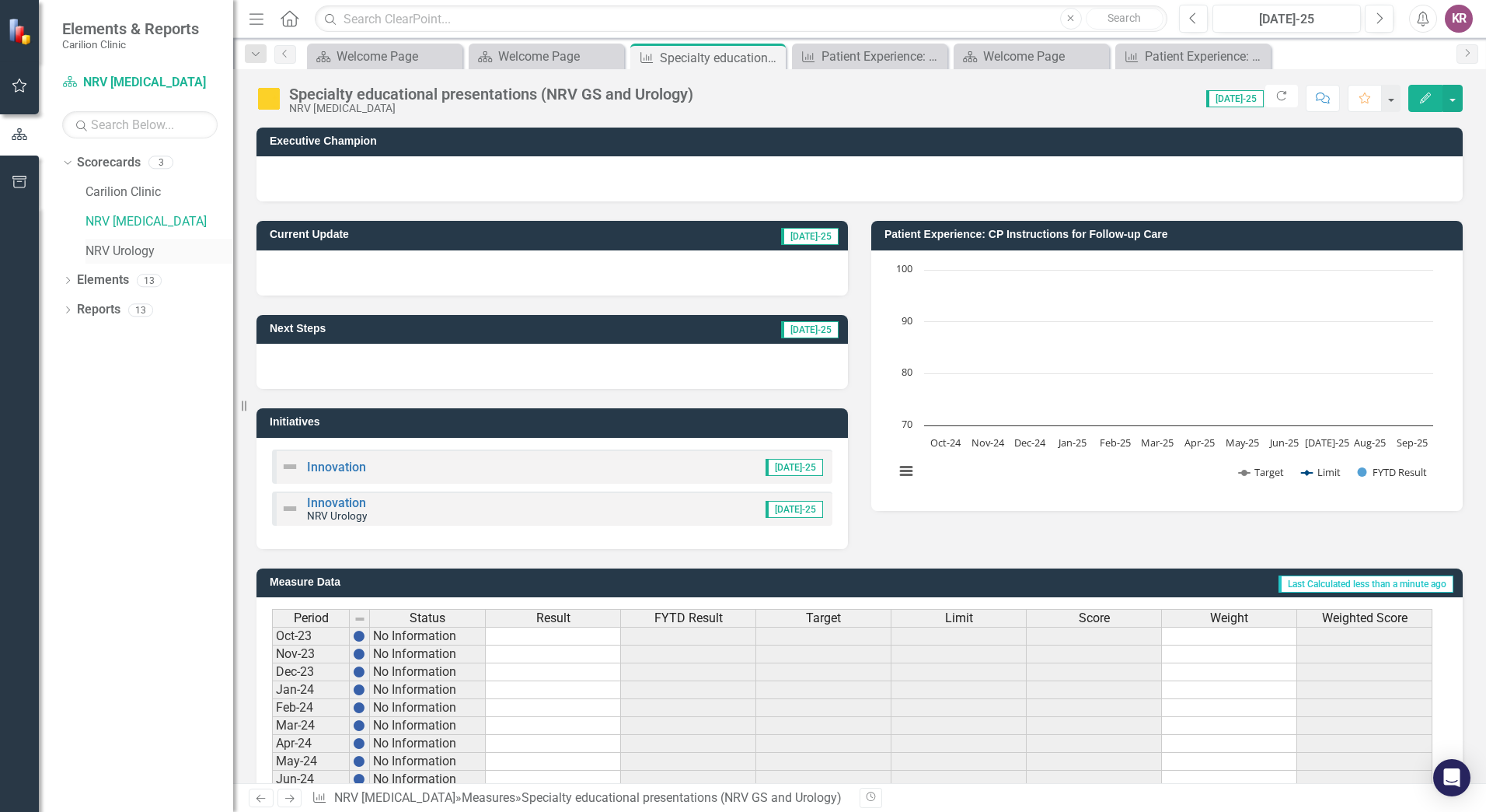
click at [111, 257] on link "NRV Urology" at bounding box center [160, 252] width 148 height 18
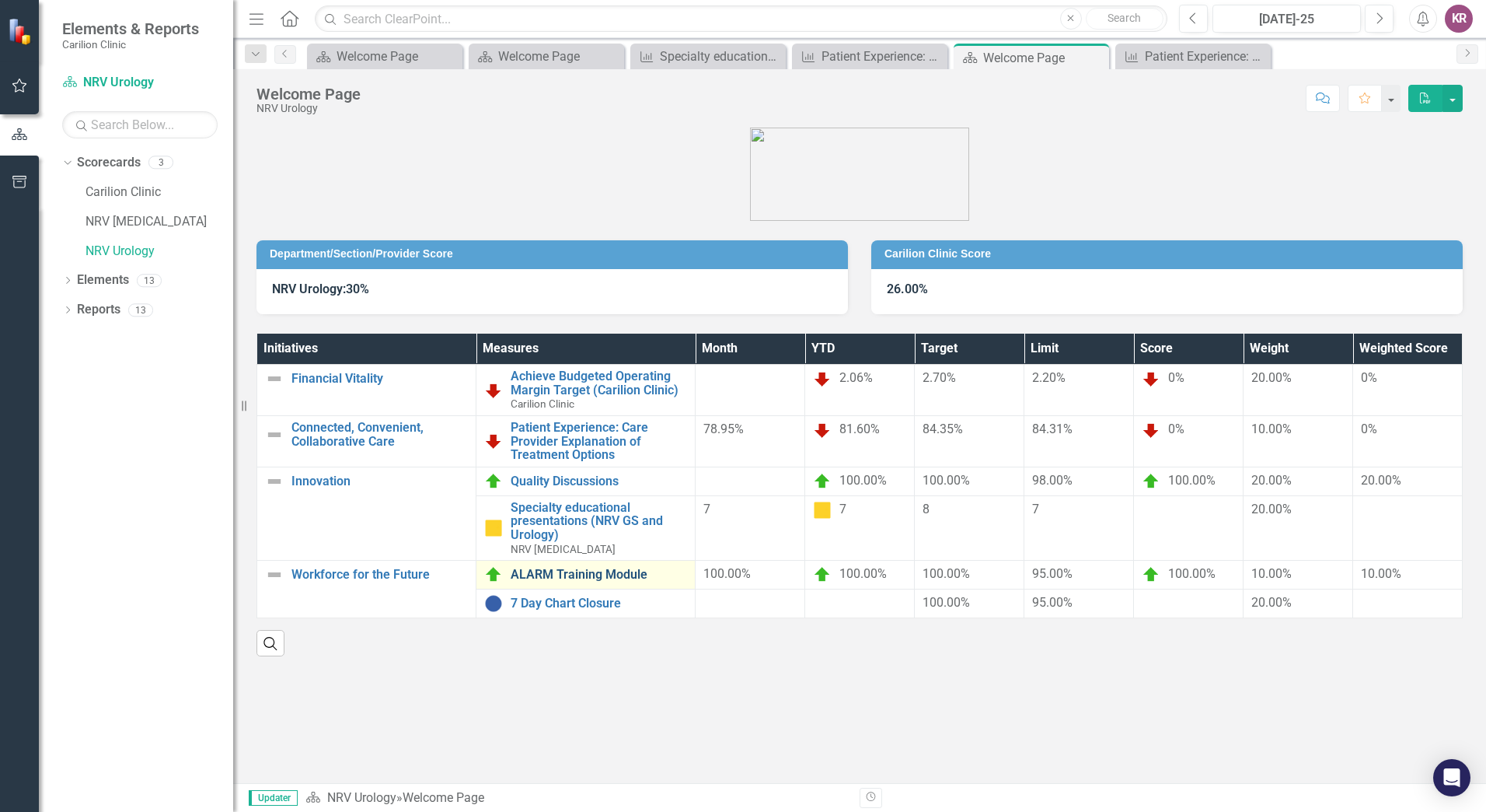
click at [598, 574] on link "ALARM Training Module" at bounding box center [599, 574] width 176 height 14
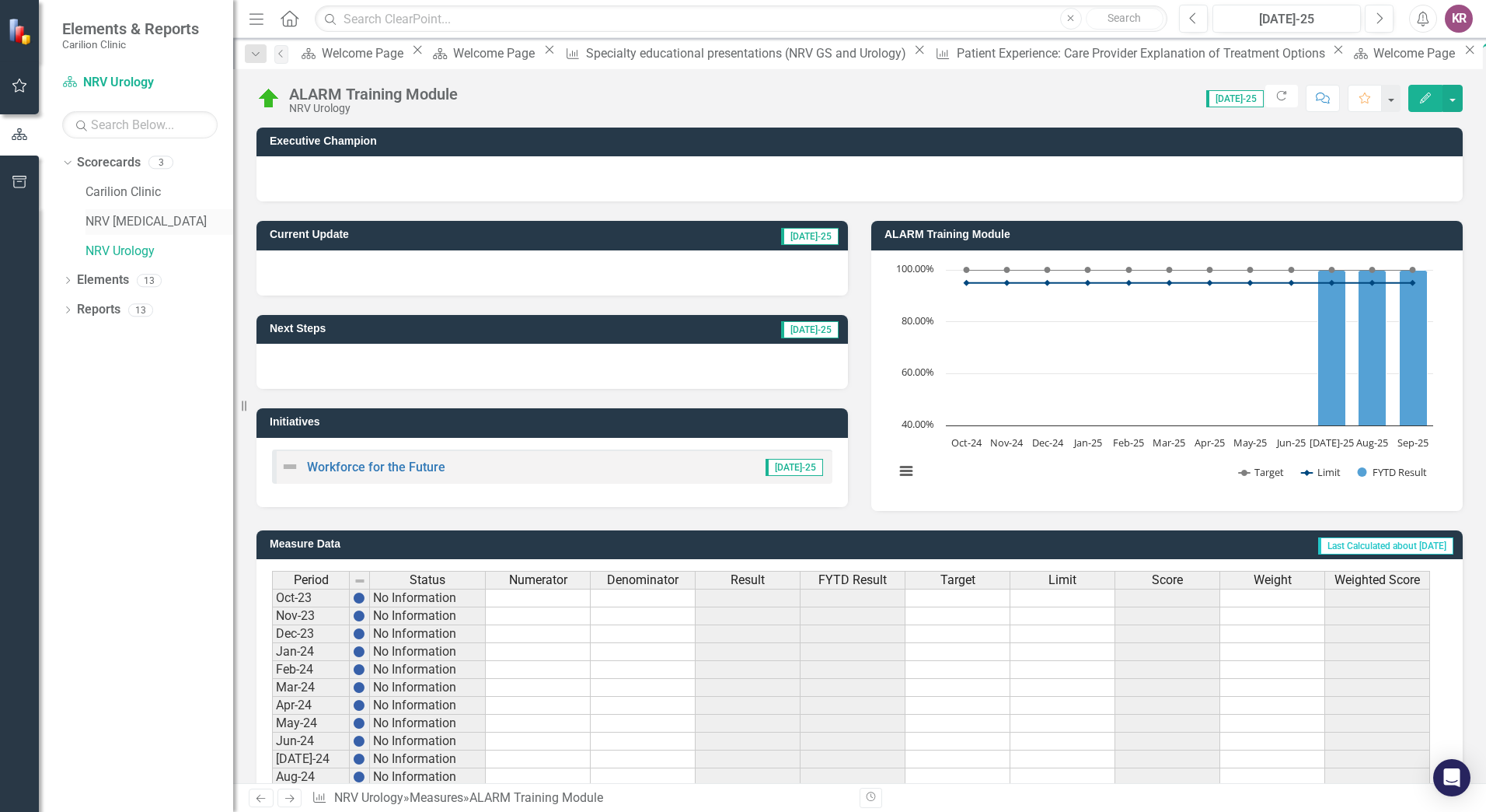
click at [118, 222] on link "NRV [MEDICAL_DATA]" at bounding box center [160, 222] width 148 height 18
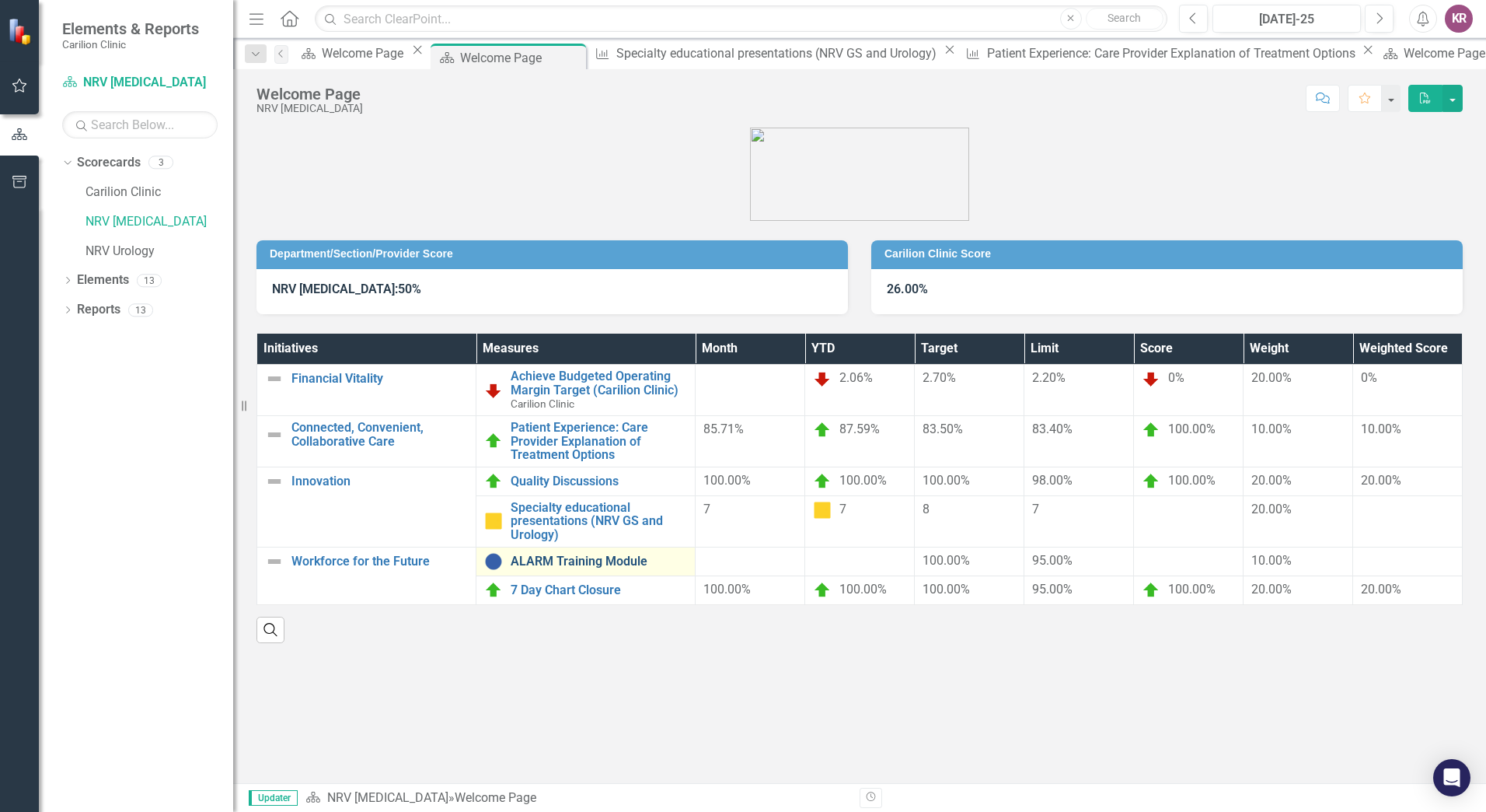
click at [595, 559] on link "ALARM Training Module" at bounding box center [599, 561] width 176 height 14
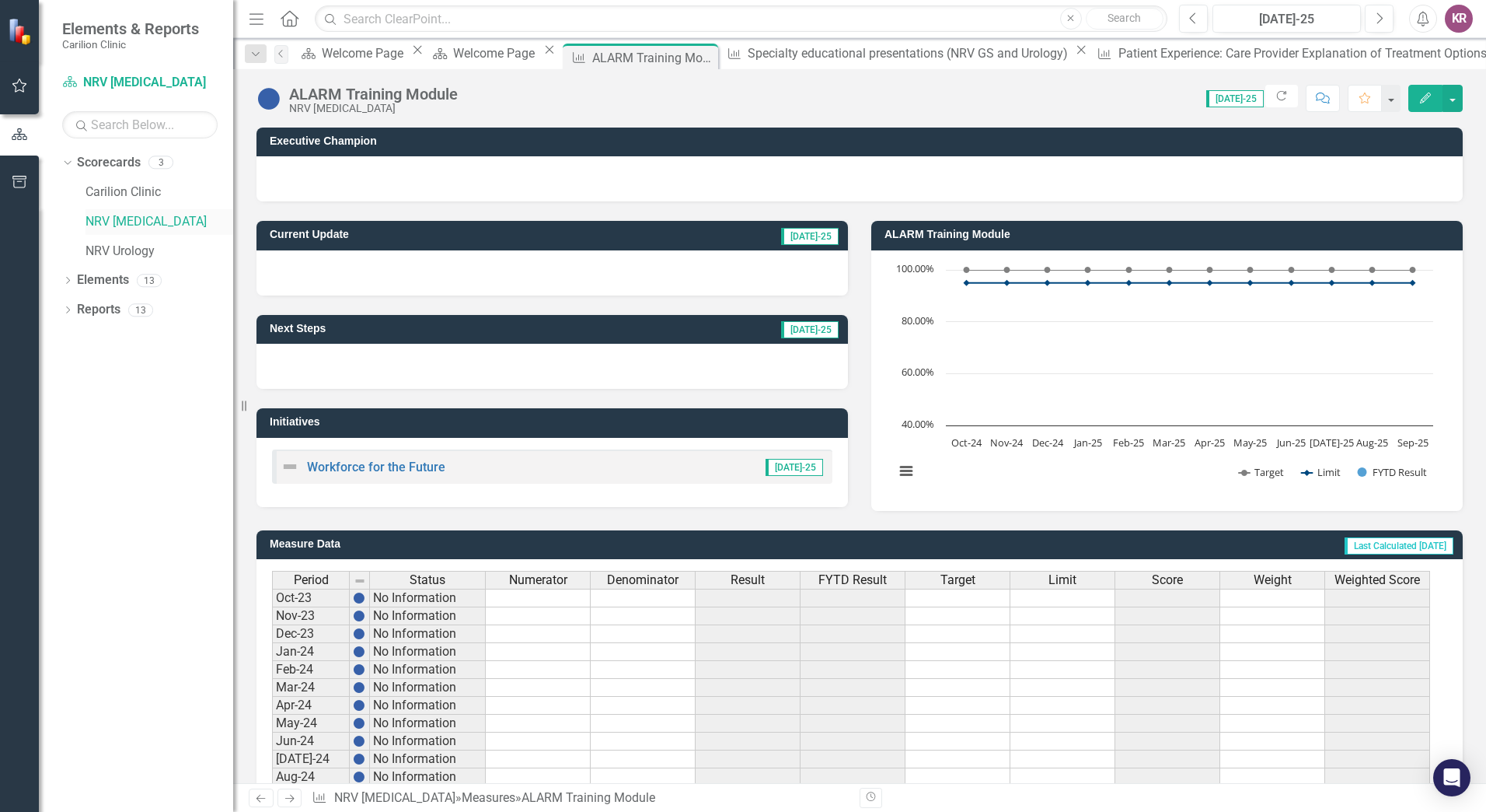
click at [124, 213] on link "NRV [MEDICAL_DATA]" at bounding box center [160, 222] width 148 height 18
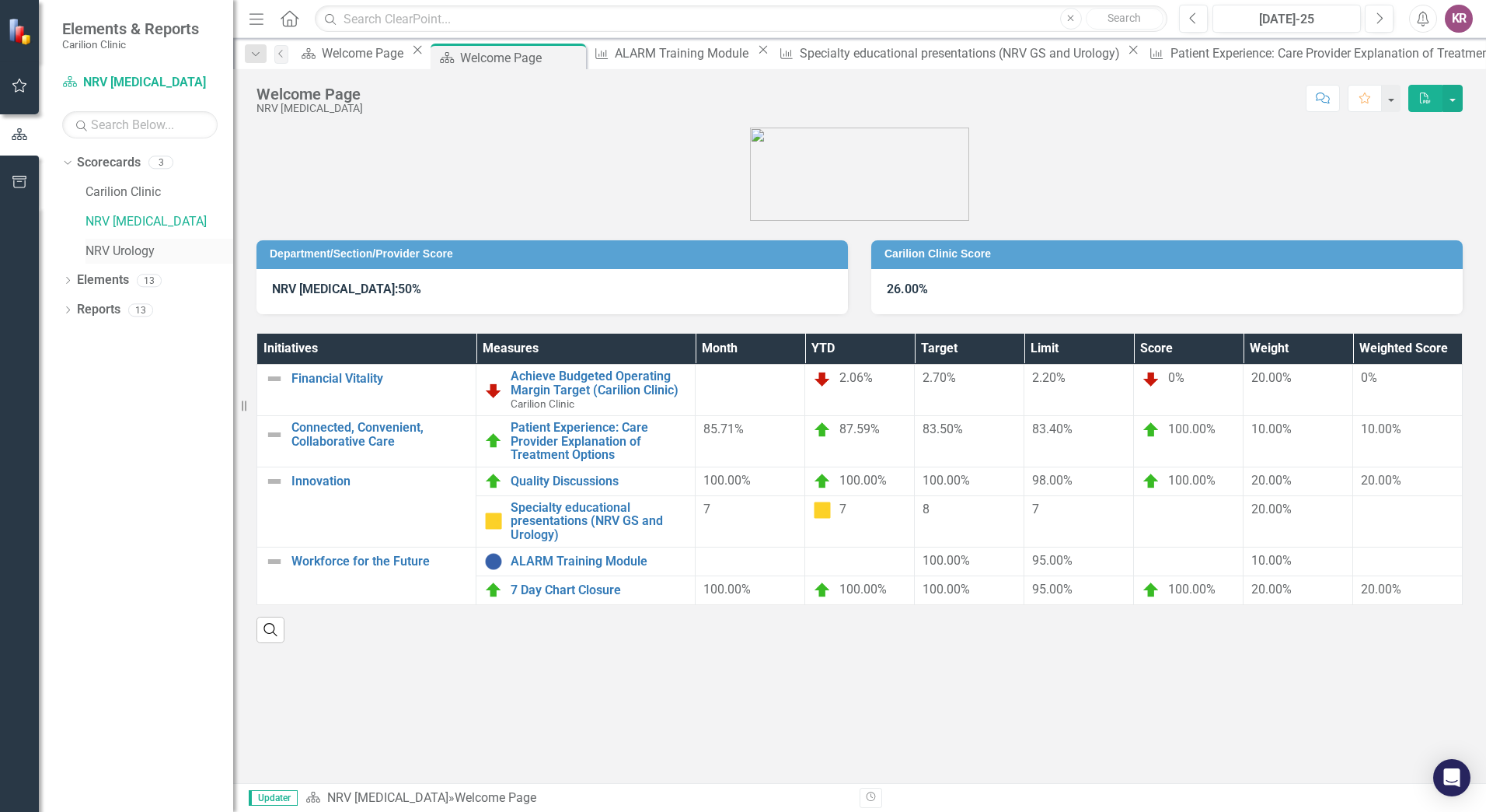
click at [118, 253] on link "NRV Urology" at bounding box center [160, 252] width 148 height 18
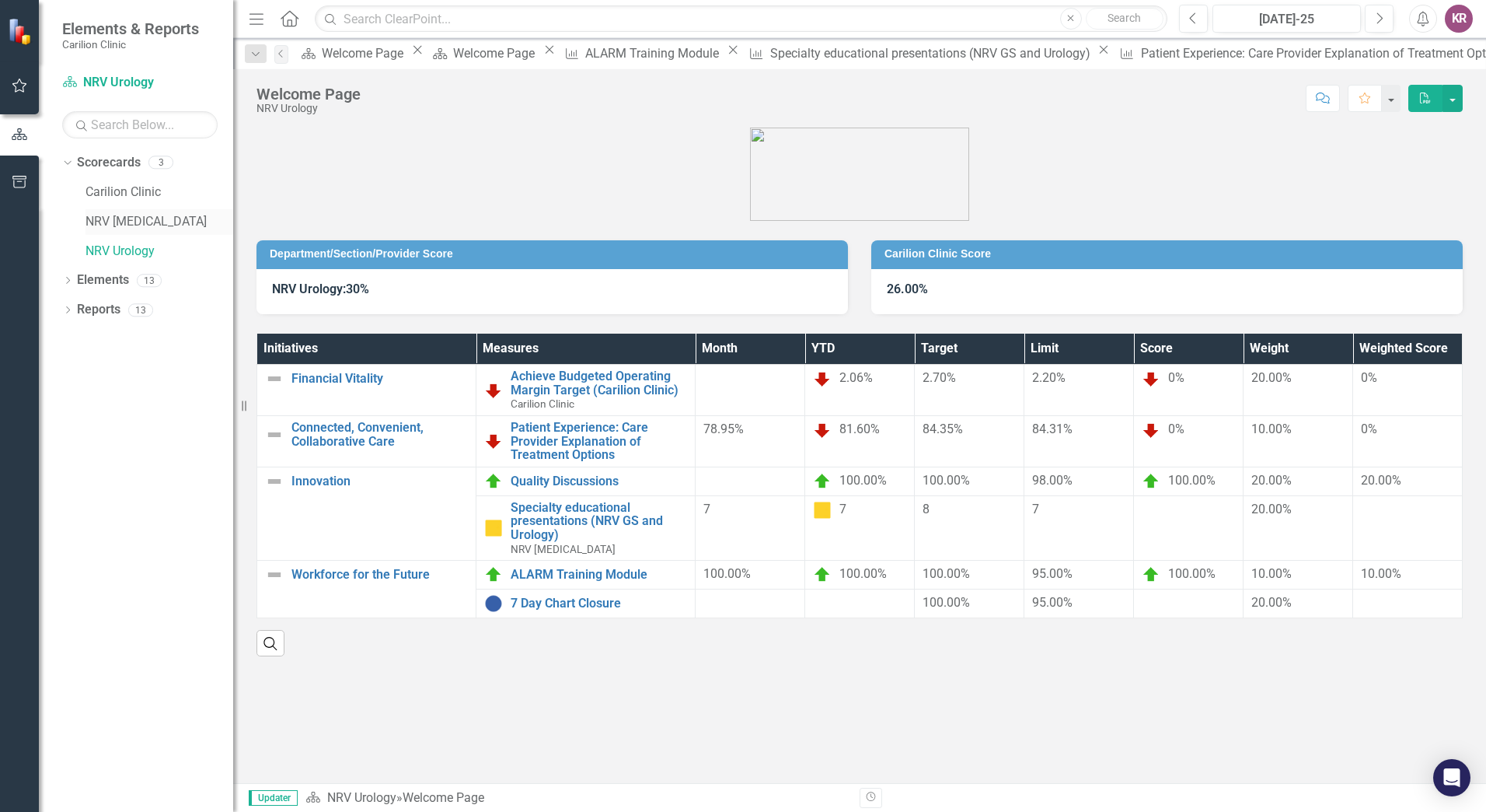
click at [129, 225] on link "NRV [MEDICAL_DATA]" at bounding box center [160, 222] width 148 height 18
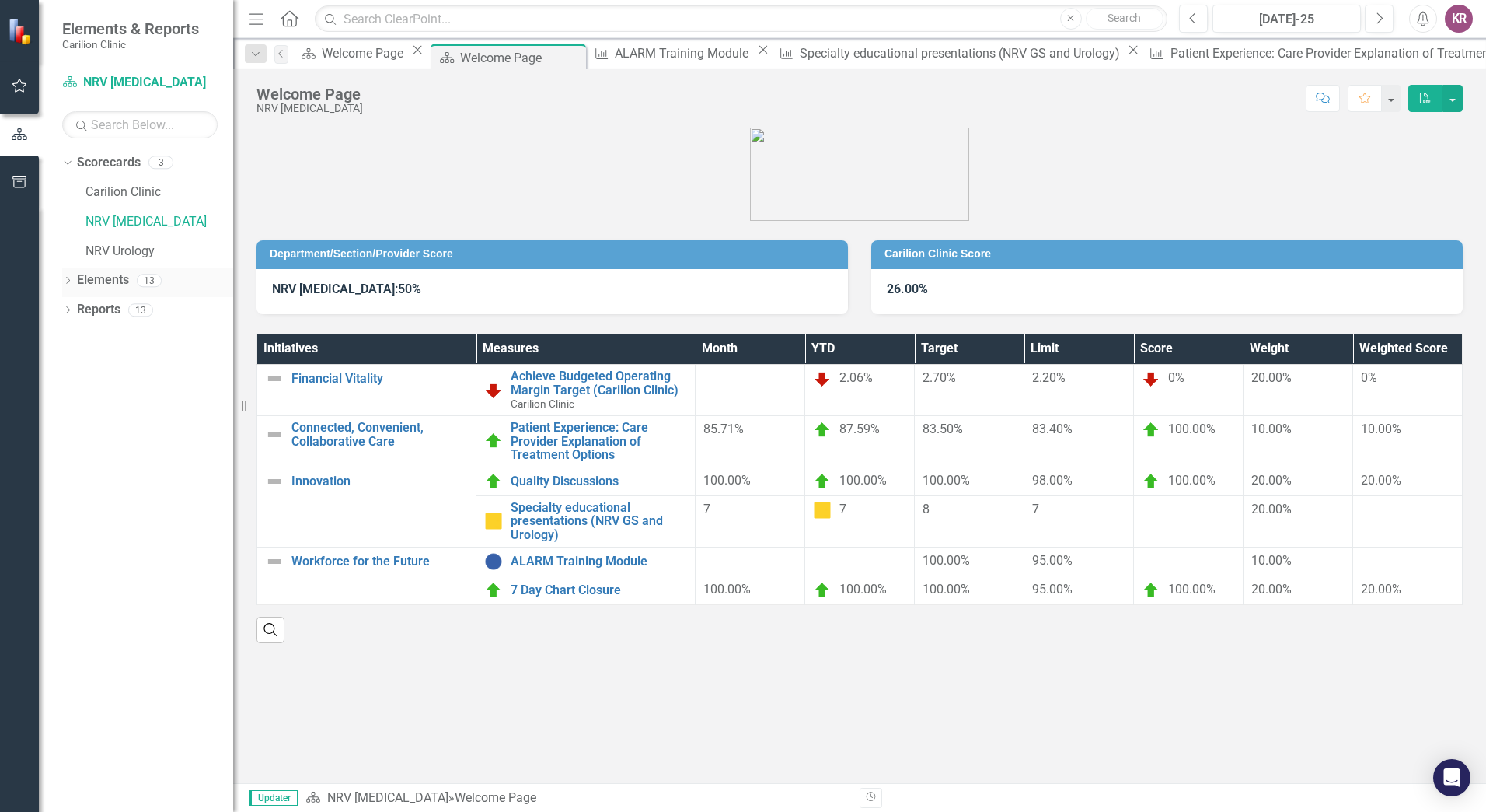
click at [70, 285] on icon "Dropdown" at bounding box center [67, 282] width 11 height 9
click at [79, 309] on icon "Dropdown" at bounding box center [75, 311] width 11 height 9
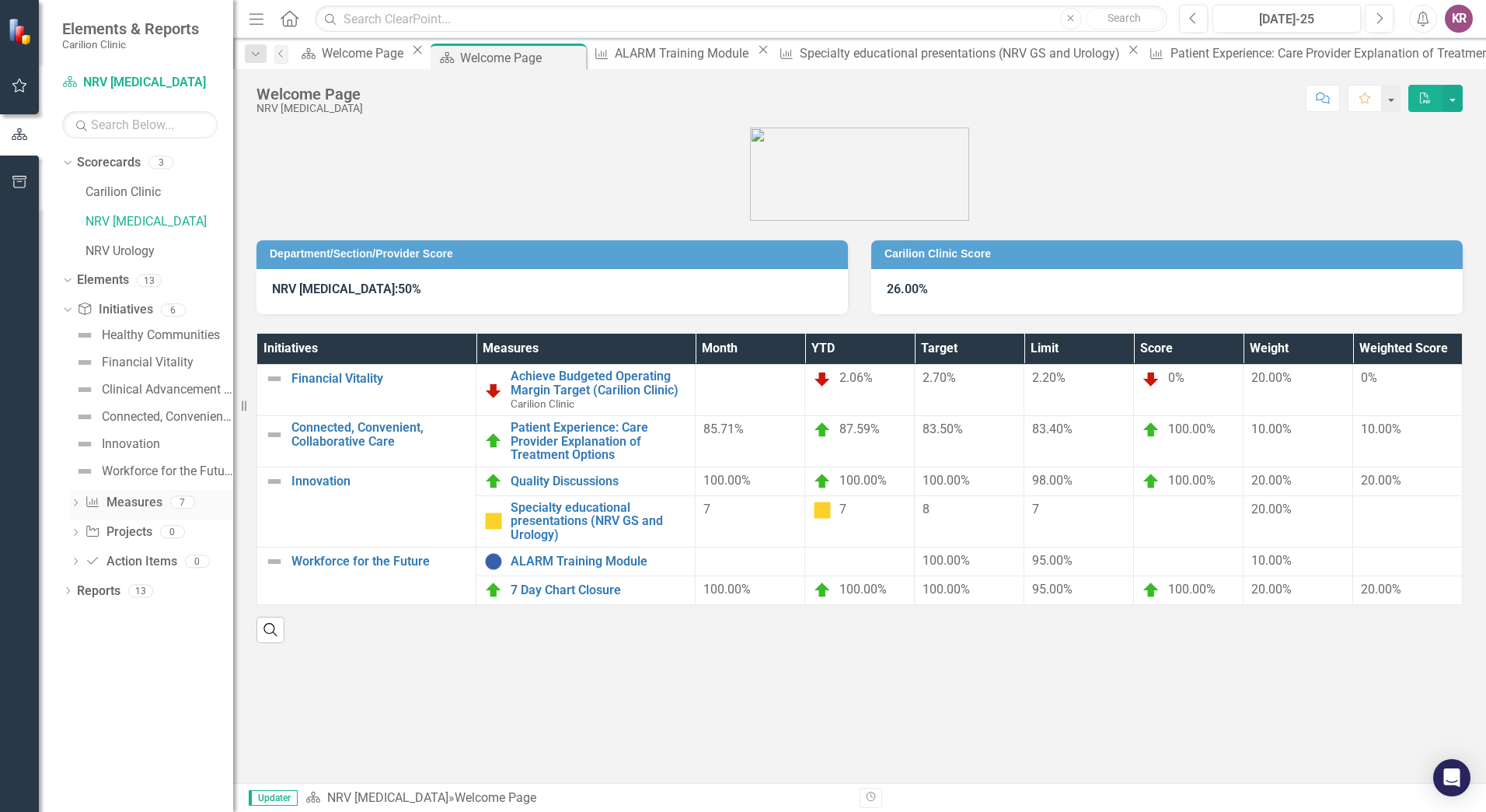
click at [78, 502] on icon at bounding box center [76, 502] width 4 height 7
click at [1423, 99] on icon "PDF" at bounding box center [1426, 98] width 14 height 11
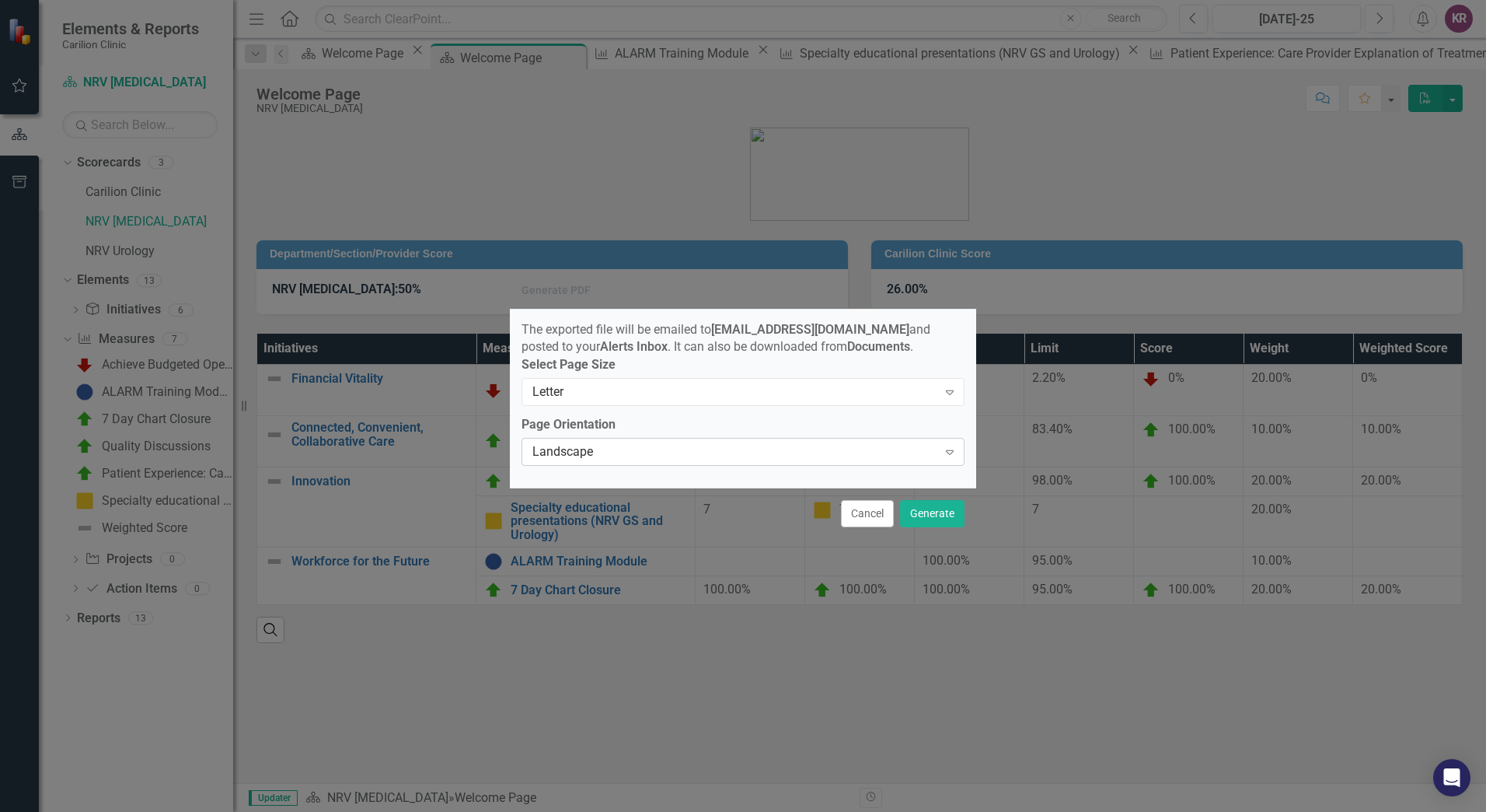
click at [664, 456] on div "Landscape" at bounding box center [735, 452] width 405 height 18
click at [945, 507] on button "Generate" at bounding box center [932, 513] width 65 height 27
